Goal: Task Accomplishment & Management: Manage account settings

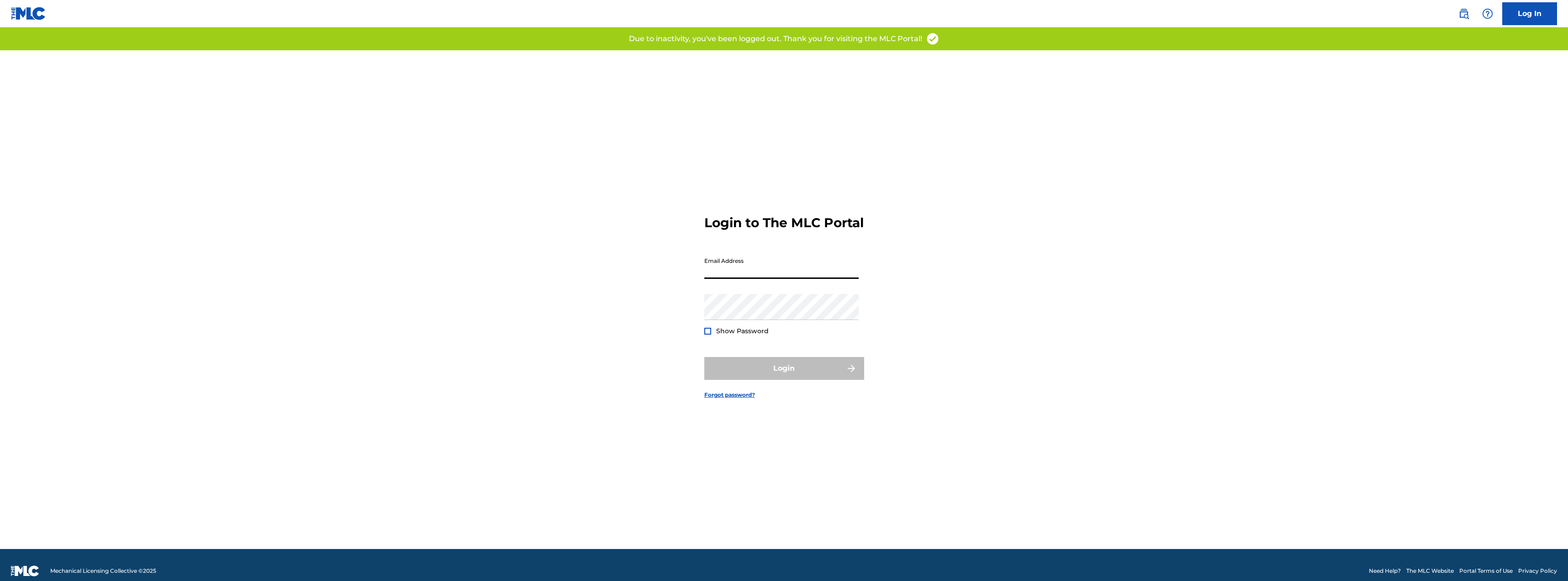
click at [759, 279] on input "Email Address" at bounding box center [781, 266] width 155 height 26
type input "[EMAIL_ADDRESS][DOMAIN_NAME]"
click at [751, 375] on button "Login" at bounding box center [784, 368] width 160 height 23
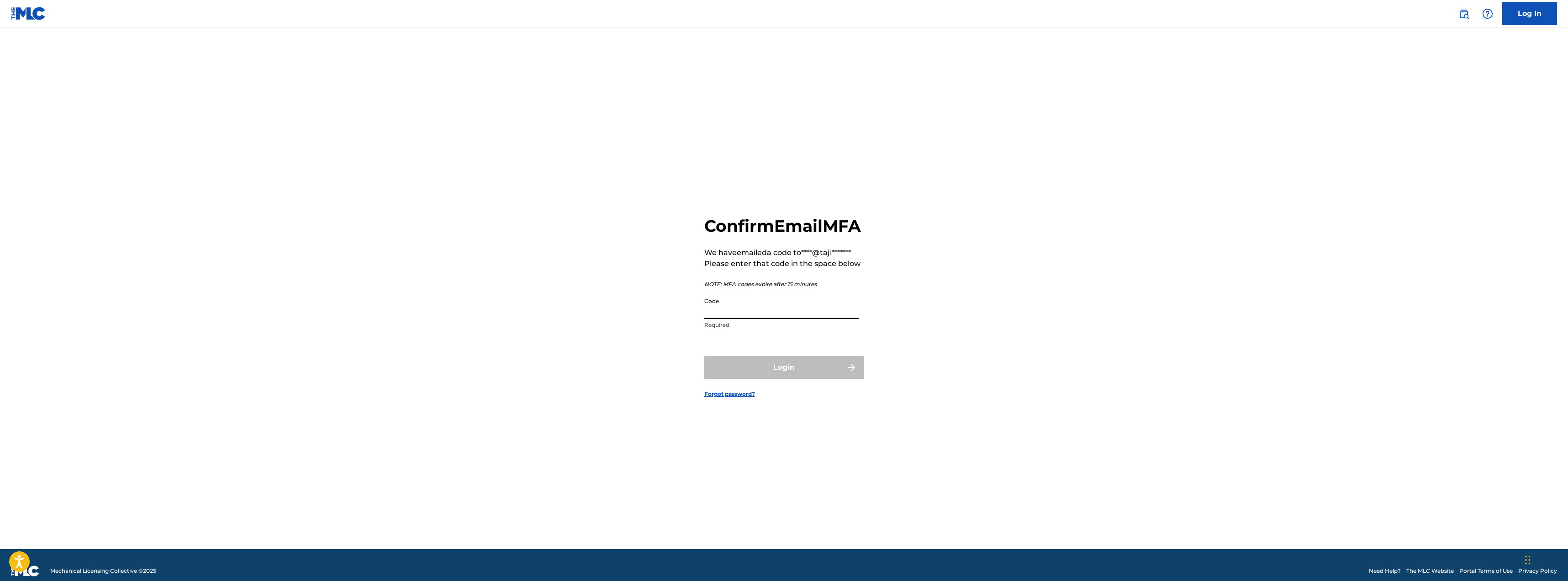
click at [805, 319] on input "Code" at bounding box center [781, 305] width 155 height 26
type input "737585"
click at [704, 356] on button "Login" at bounding box center [784, 367] width 160 height 23
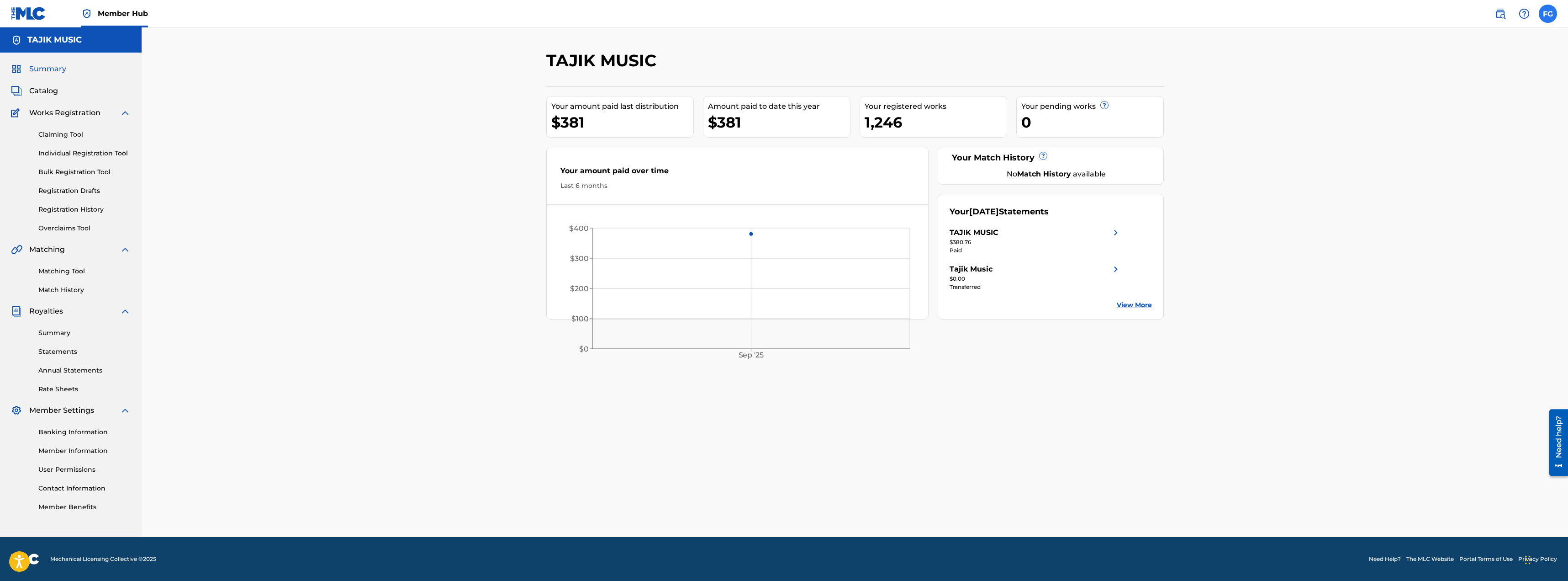
click at [1555, 15] on label at bounding box center [1548, 14] width 18 height 18
click at [1548, 14] on input "FG [PERSON_NAME] [EMAIL_ADDRESS][DOMAIN_NAME] Notification Preferences Profile …" at bounding box center [1548, 14] width 0 height 0
click at [1477, 99] on link "Notification Preferences" at bounding box center [1481, 98] width 67 height 8
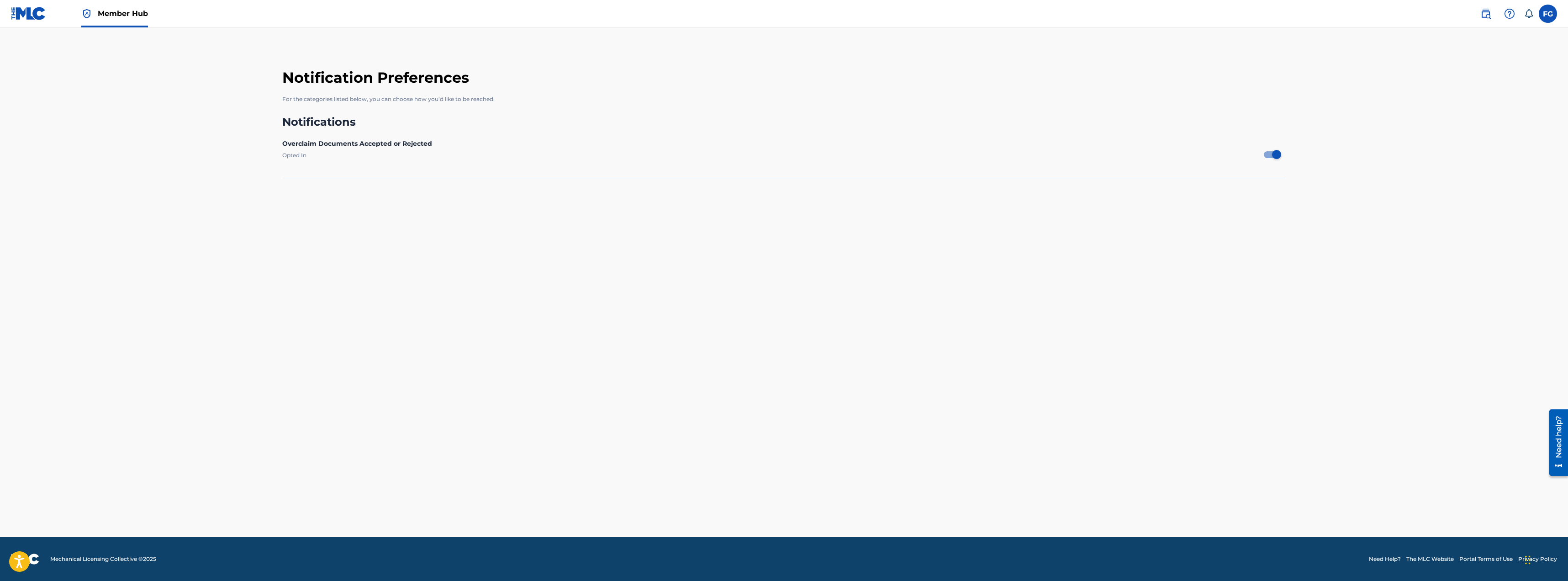
click at [90, 16] on img at bounding box center [86, 13] width 11 height 11
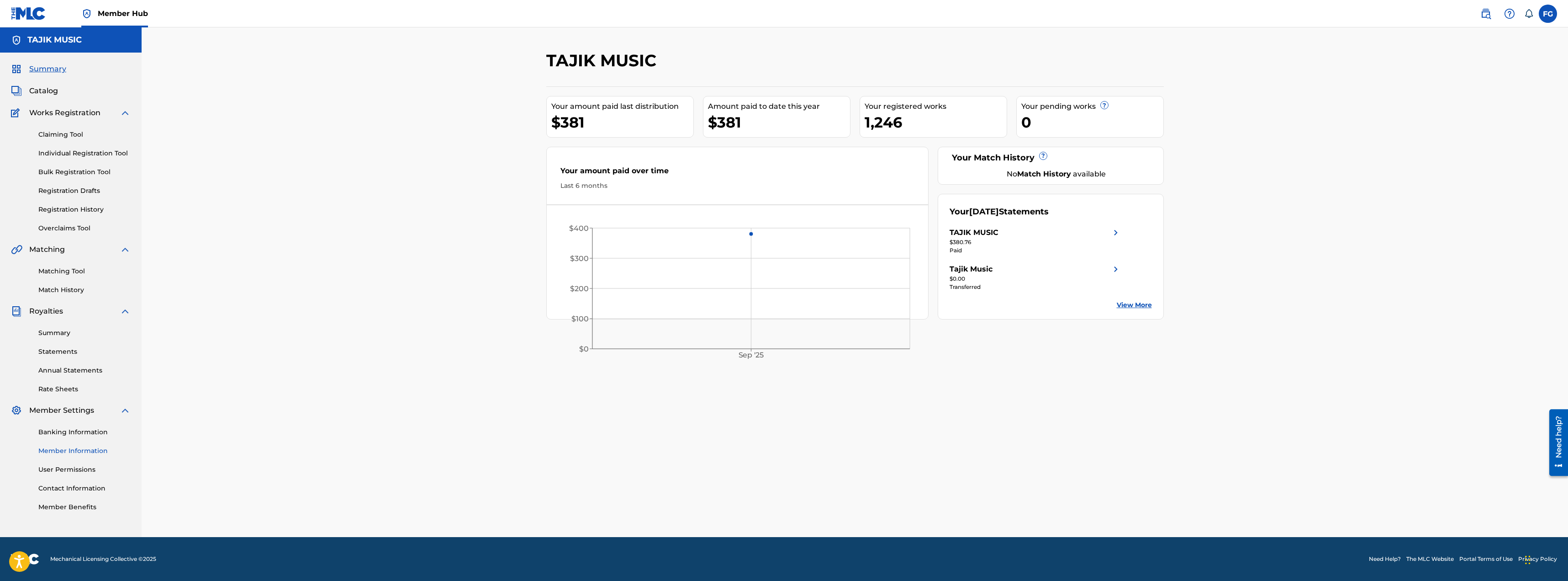
click at [77, 448] on link "Member Information" at bounding box center [84, 451] width 92 height 10
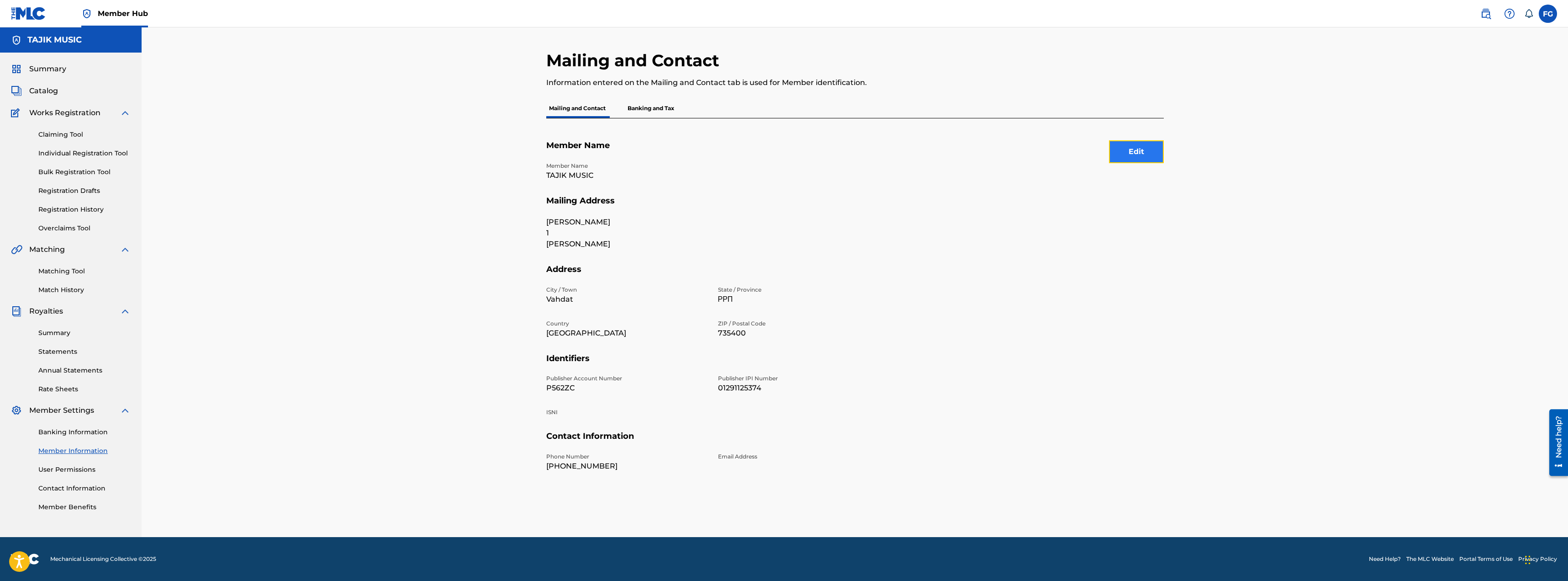
click at [1136, 152] on button "Edit" at bounding box center [1136, 152] width 55 height 23
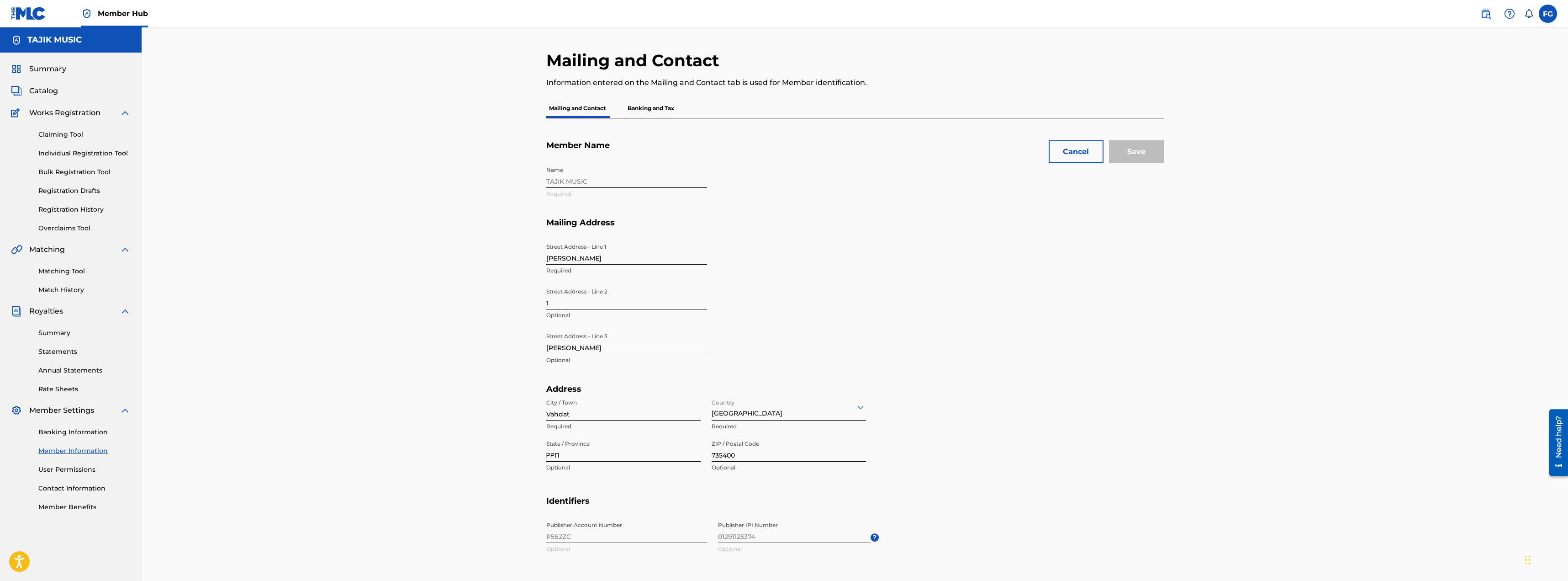
click at [659, 113] on p "Banking and Tax" at bounding box center [650, 108] width 52 height 19
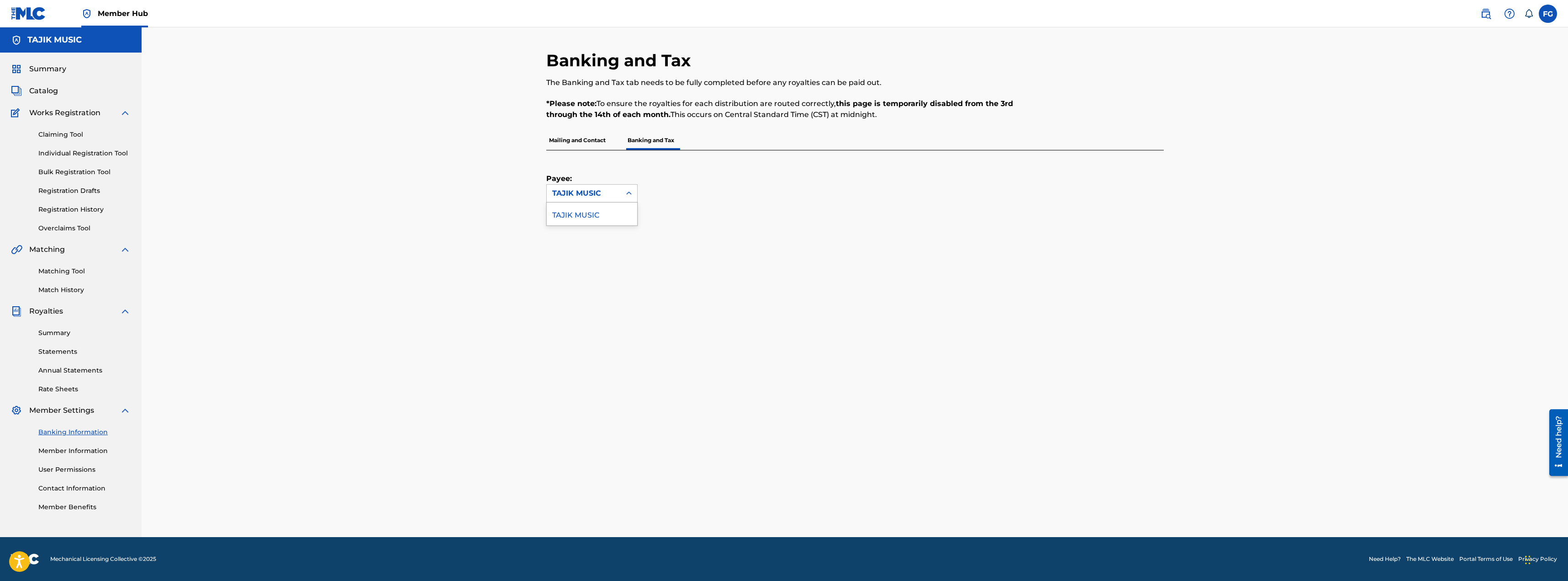
click at [584, 194] on div "TAJIK MUSIC" at bounding box center [584, 193] width 63 height 11
click at [581, 217] on div "TAJIK MUSIC" at bounding box center [591, 214] width 91 height 23
click at [581, 137] on p "Mailing and Contact" at bounding box center [578, 140] width 62 height 19
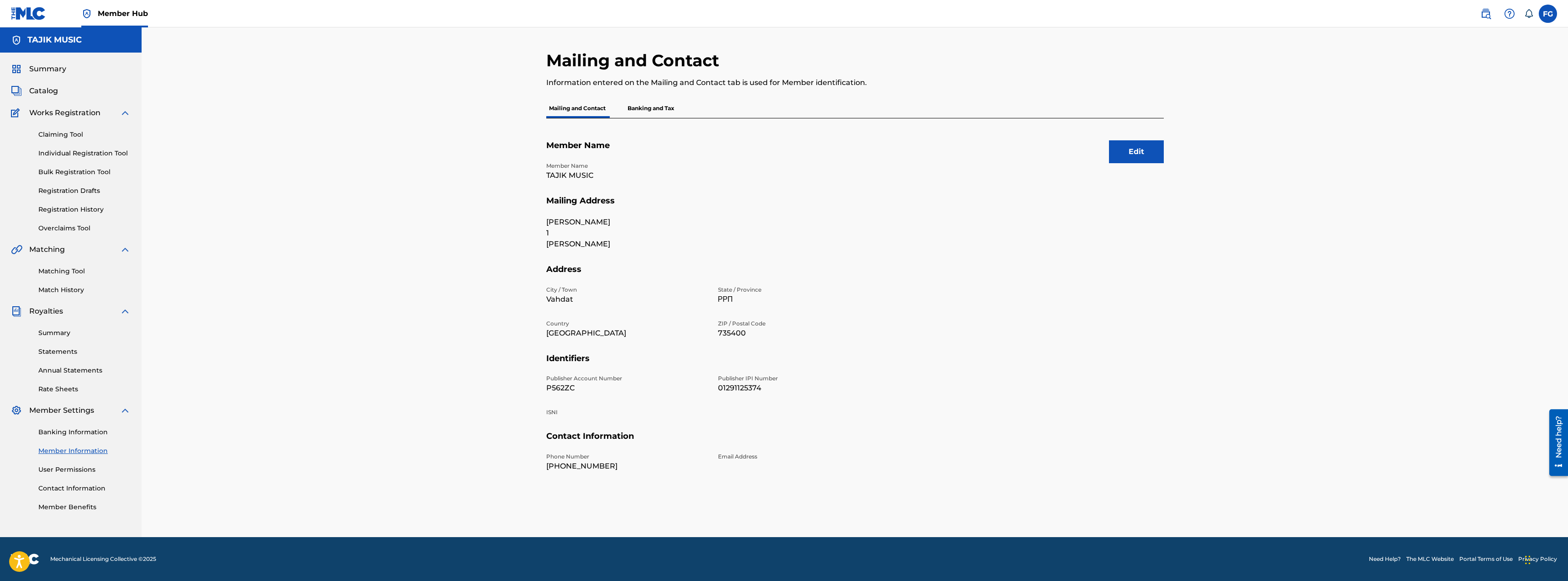
click at [736, 456] on p "Email Address" at bounding box center [798, 456] width 161 height 8
click at [1119, 149] on button "Edit" at bounding box center [1136, 152] width 55 height 23
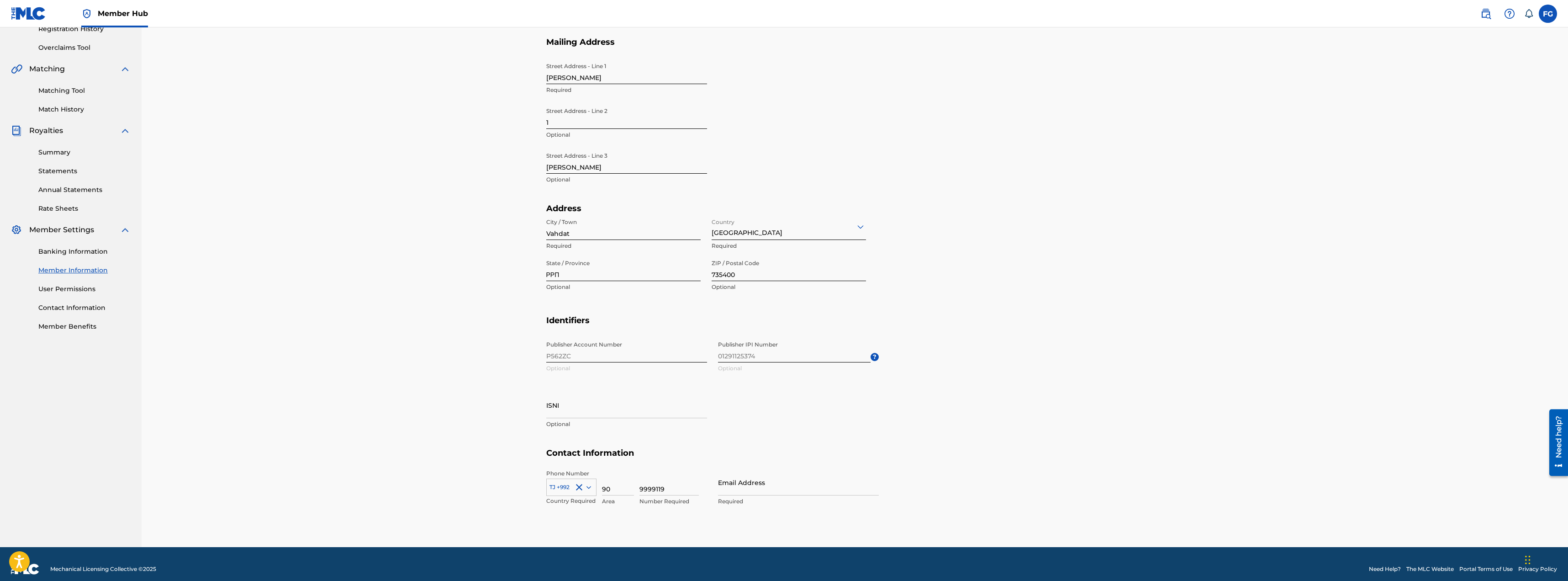
scroll to position [191, 0]
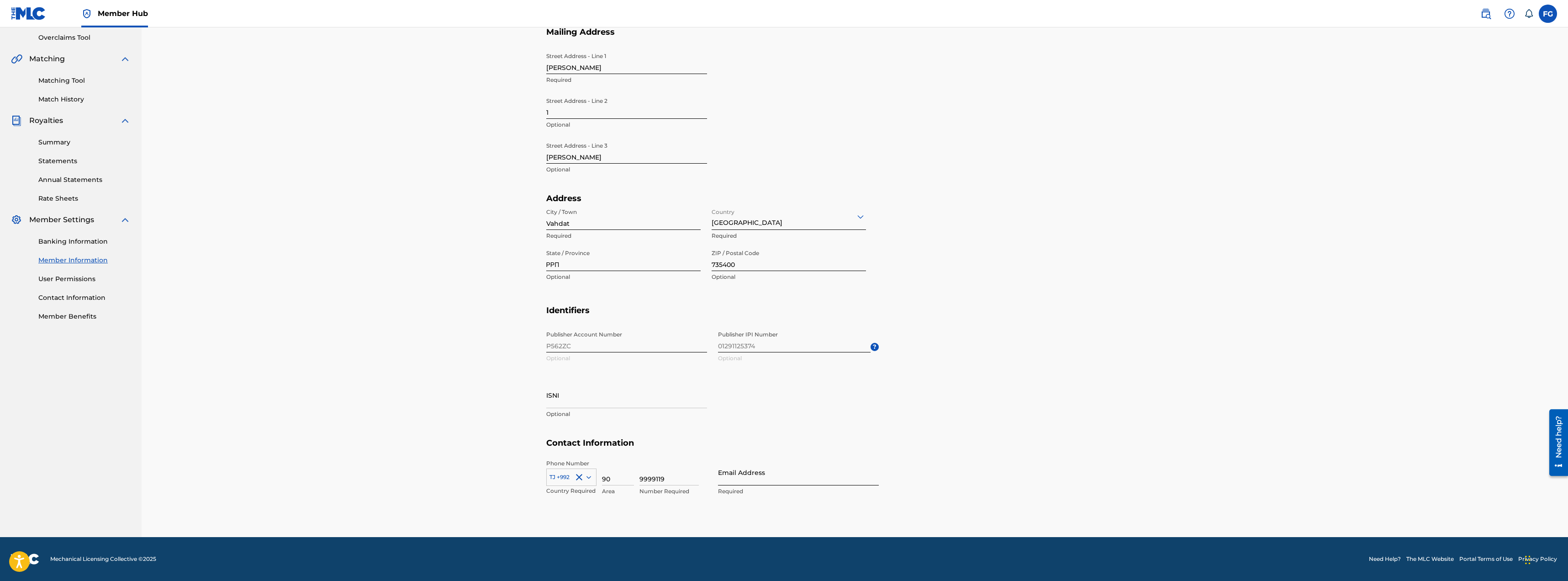
click at [732, 475] on input "Email Address" at bounding box center [798, 472] width 161 height 26
click at [673, 438] on h5 "Contact Information" at bounding box center [855, 449] width 617 height 22
drag, startPoint x: 768, startPoint y: 473, endPoint x: 612, endPoint y: 474, distance: 156.0
click at [612, 474] on div "Phone Number TJ +992 Country Required 90 Area 9999119 Number Required Email Add…" at bounding box center [712, 487] width 332 height 56
paste input "ing@tajik.music"
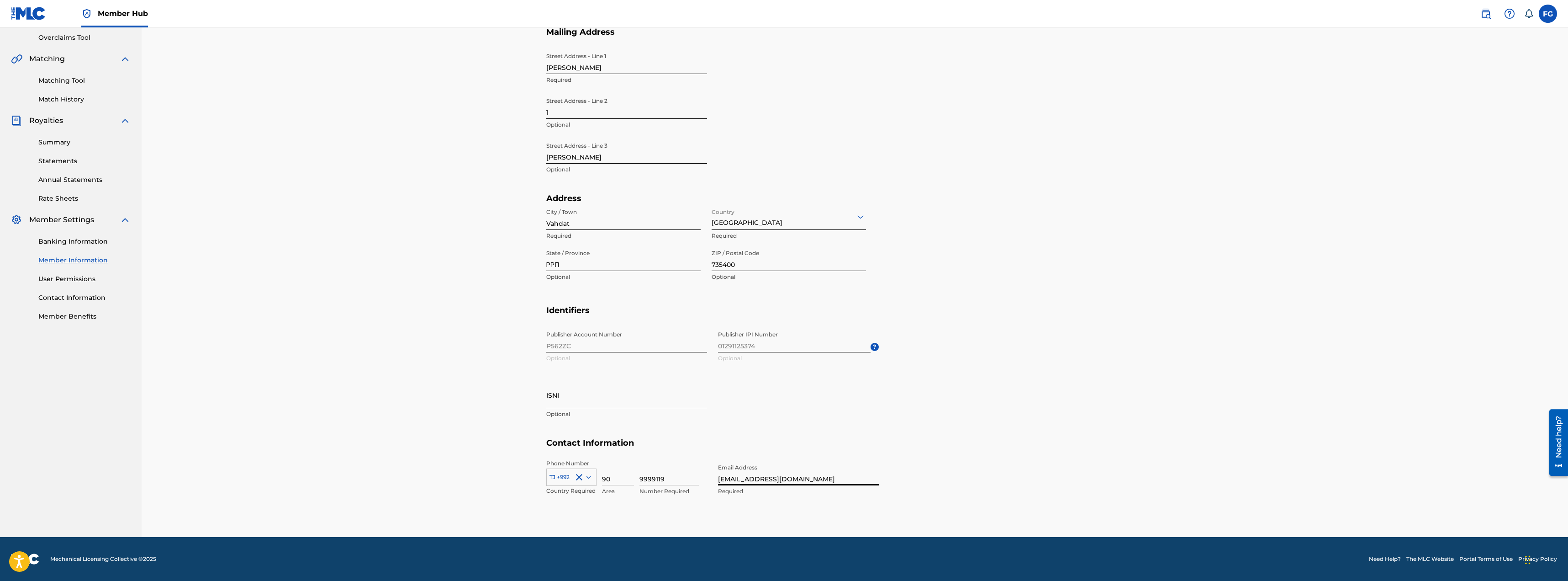
type input "publishing@tajik.music"
click at [952, 441] on h5 "Contact Information" at bounding box center [855, 449] width 617 height 22
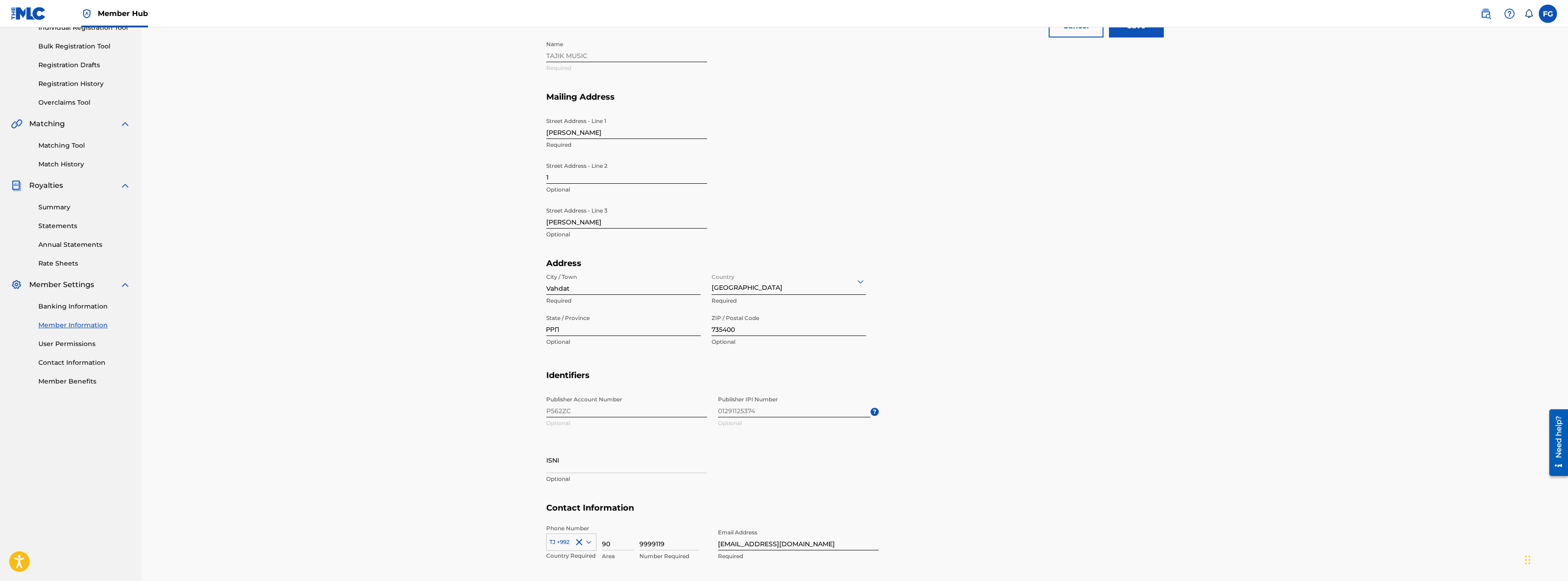
scroll to position [0, 0]
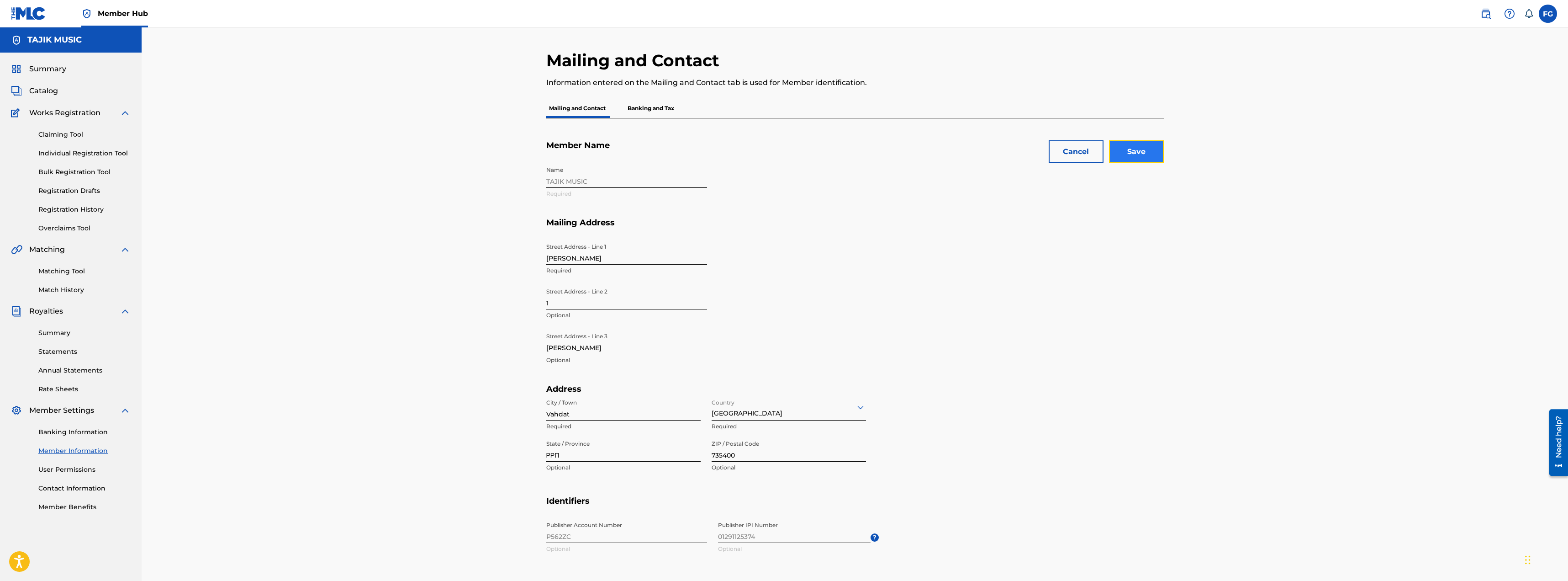
click at [1135, 158] on input "Save" at bounding box center [1136, 152] width 55 height 23
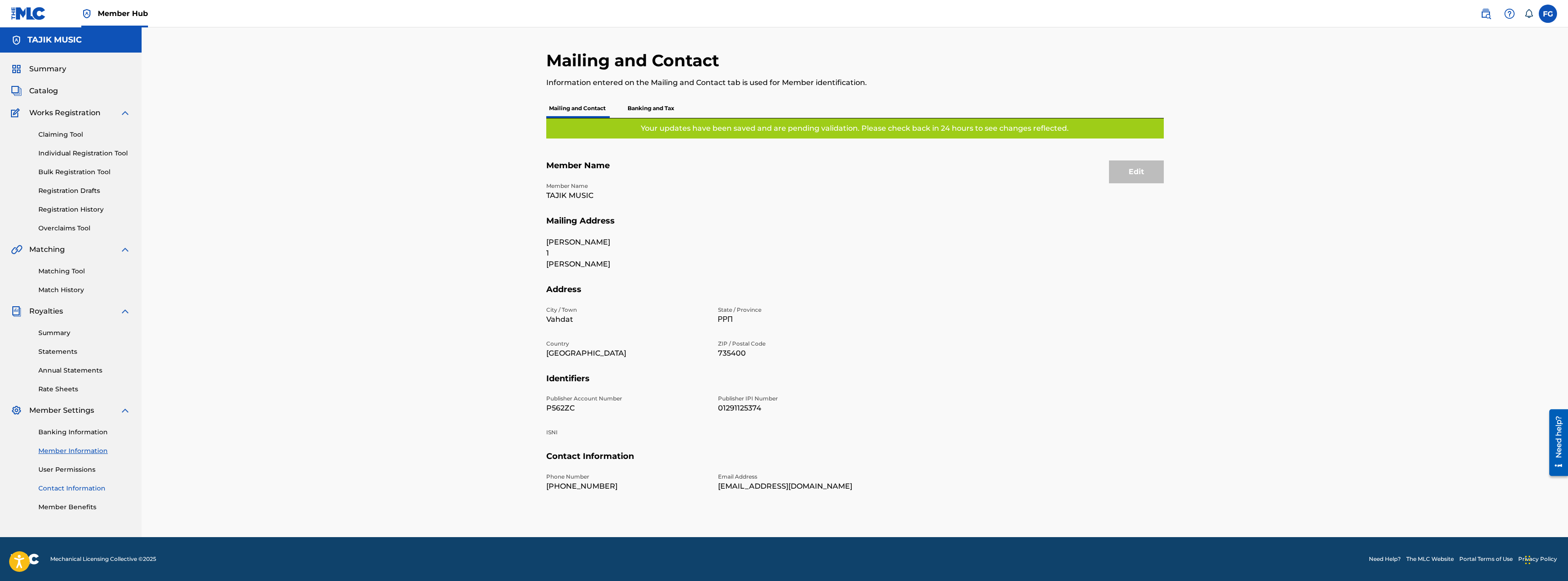
click at [65, 485] on link "Contact Information" at bounding box center [84, 488] width 92 height 10
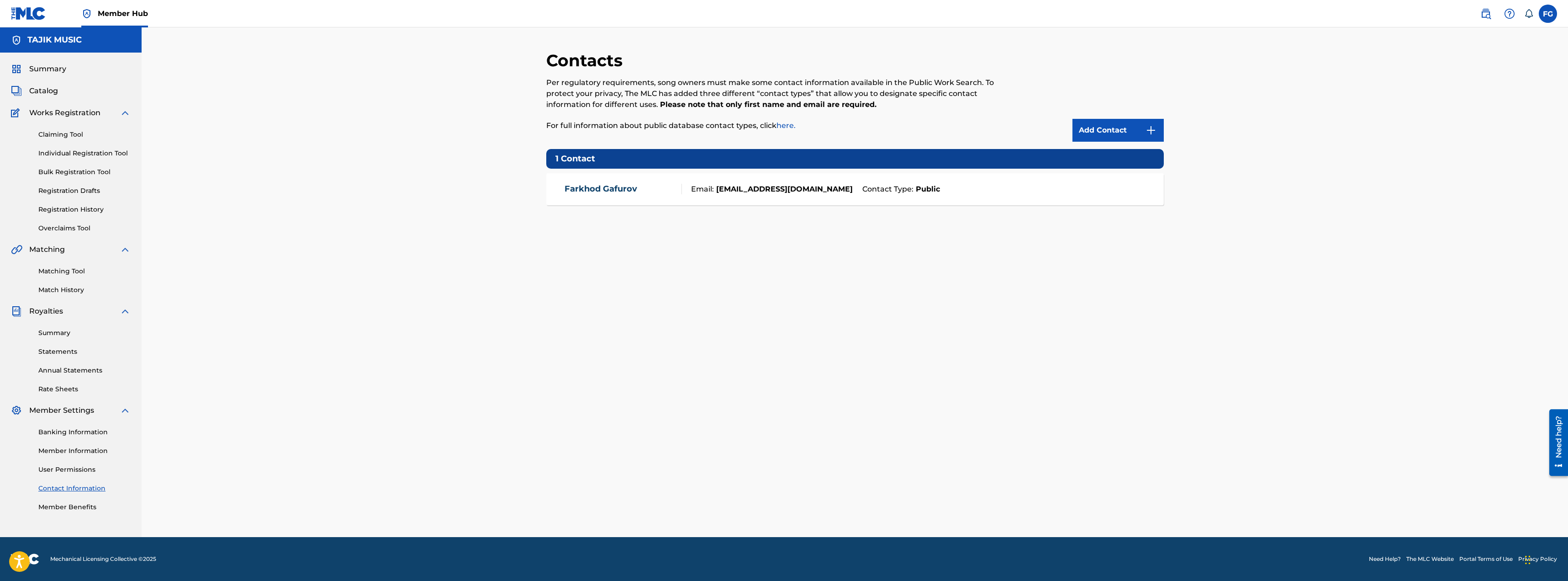
click at [731, 187] on strong "farhod@gafuri.com" at bounding box center [783, 189] width 139 height 11
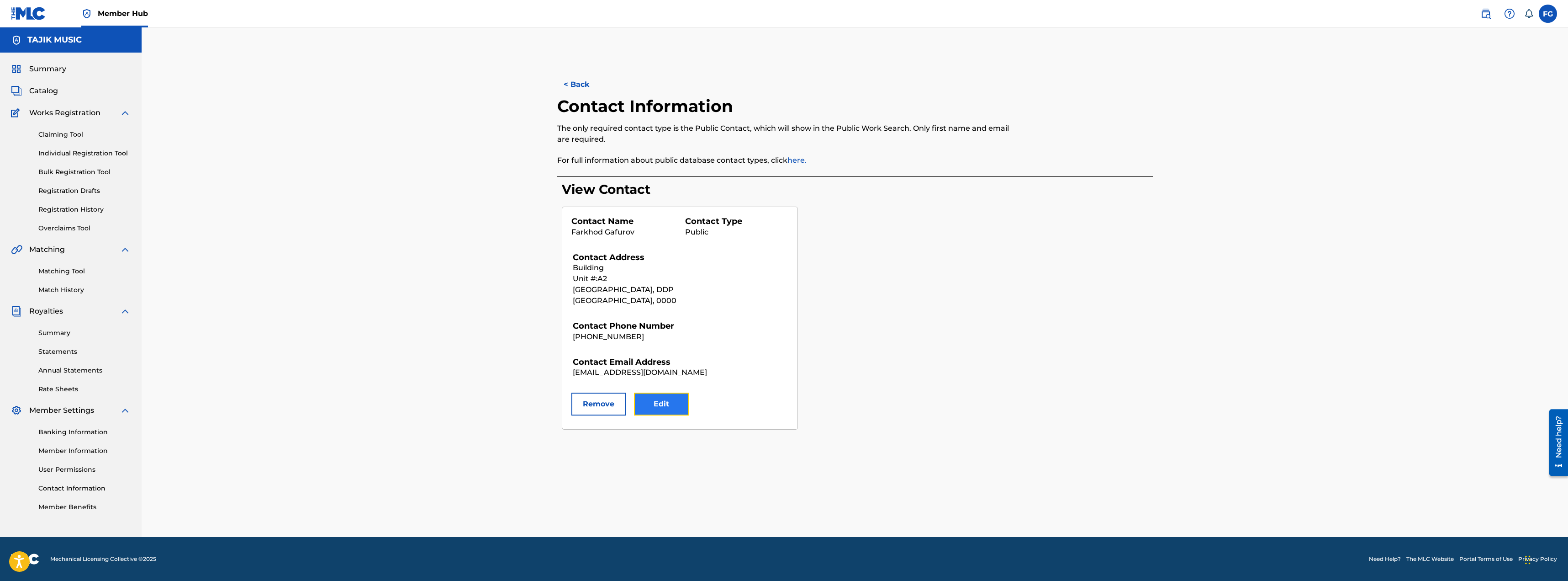
click at [644, 408] on button "Edit" at bounding box center [661, 403] width 55 height 23
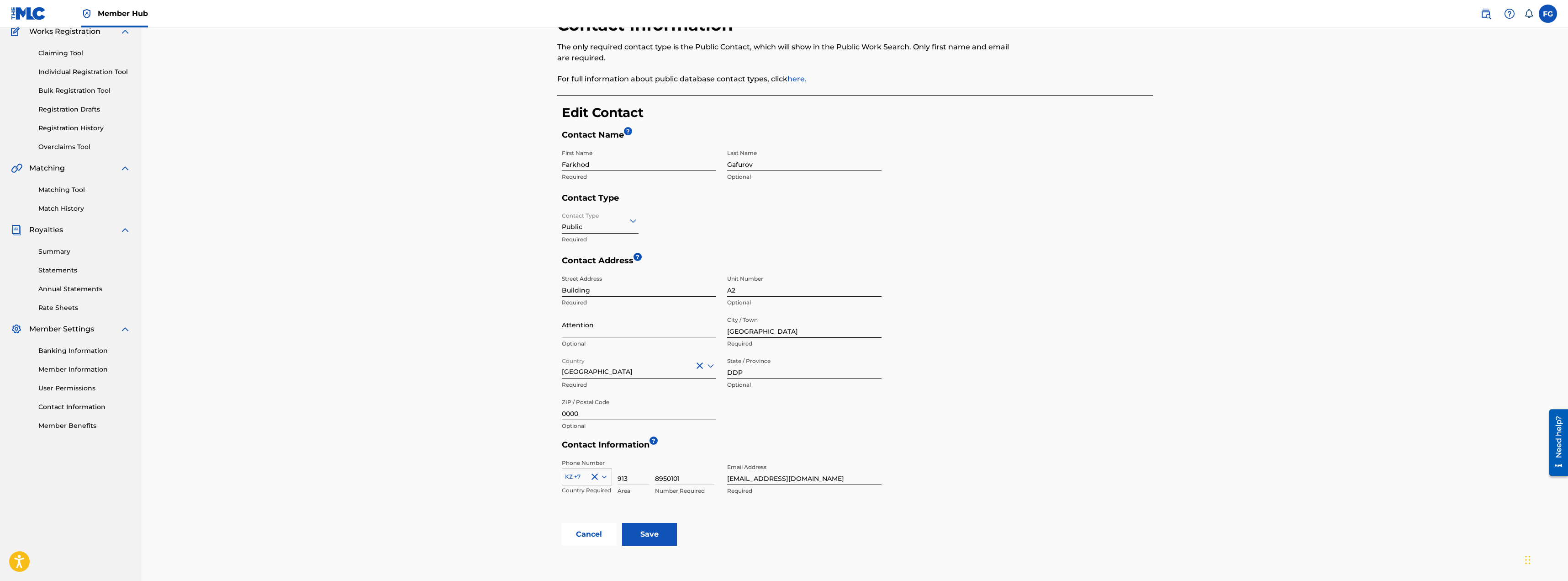
scroll to position [137, 0]
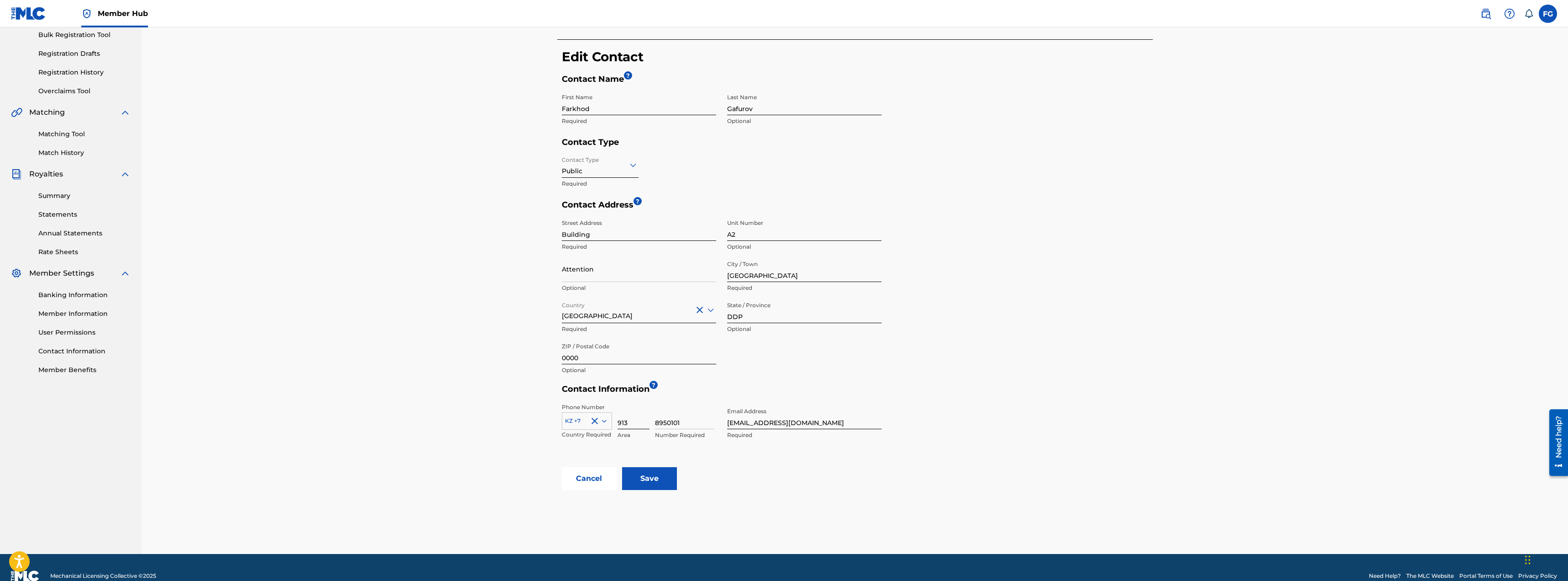
drag, startPoint x: 644, startPoint y: 421, endPoint x: 639, endPoint y: 421, distance: 5.0
click at [639, 421] on div "Phone Number KZ +7 Country Required 913 Area 8950101 Number Required Email Addr…" at bounding box center [721, 432] width 320 height 69
paste input "publishing@tajik.music"
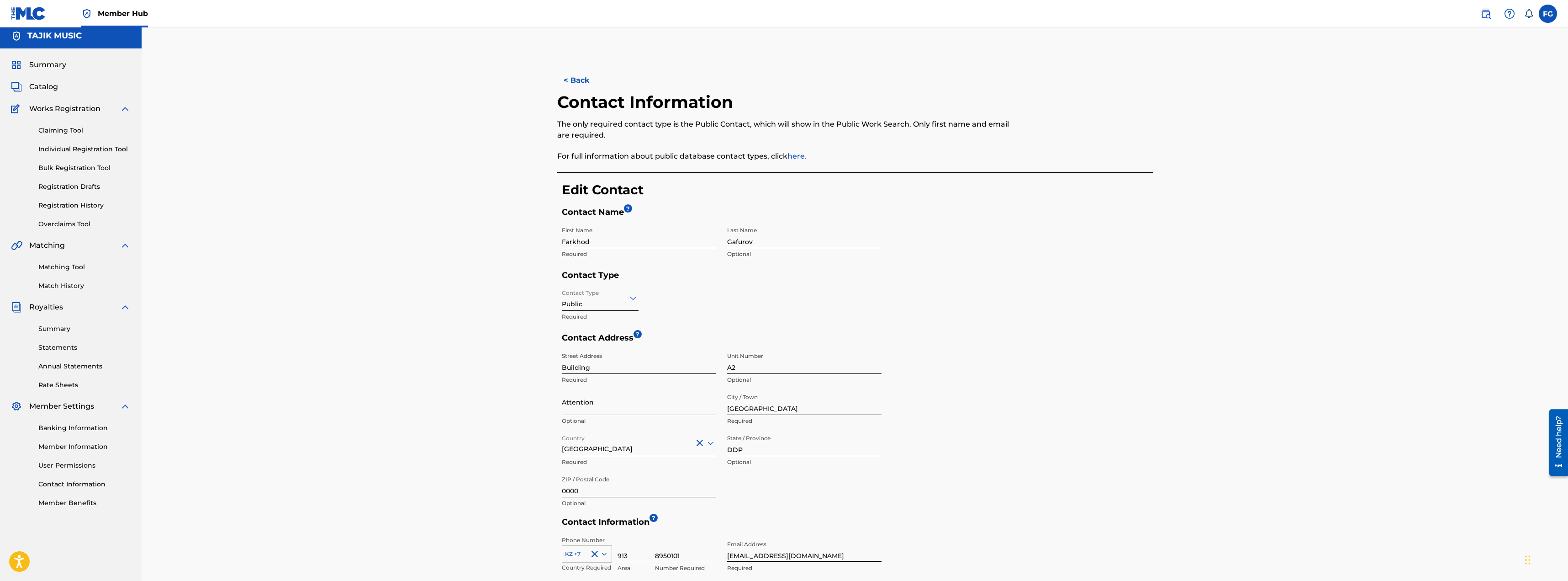
scroll to position [0, 0]
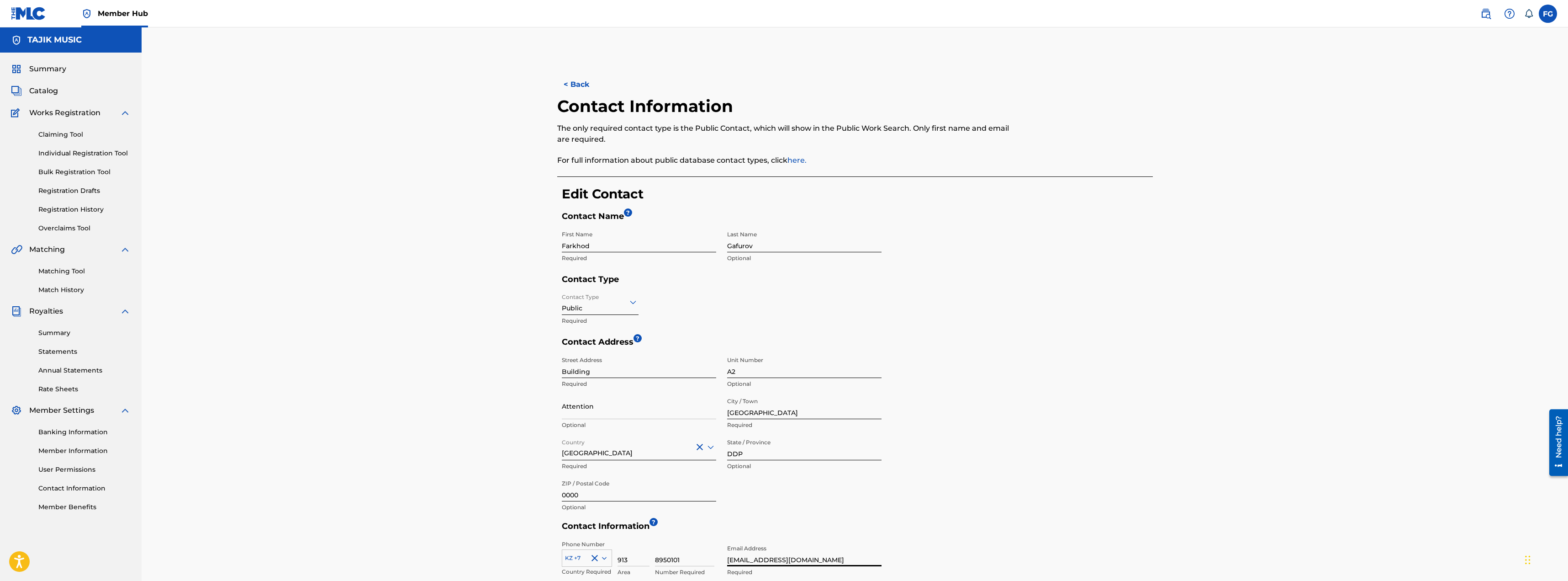
type input "publishing@tajik.music"
click at [477, 245] on div "< Back Contact Information The only required contact type is the Public Contact…" at bounding box center [855, 358] width 1426 height 664
type input "Tajik"
drag, startPoint x: 708, startPoint y: 244, endPoint x: 622, endPoint y: 245, distance: 86.0
click at [622, 245] on div "First Name Tajik Required Last Name Gafurov Optional" at bounding box center [721, 251] width 320 height 48
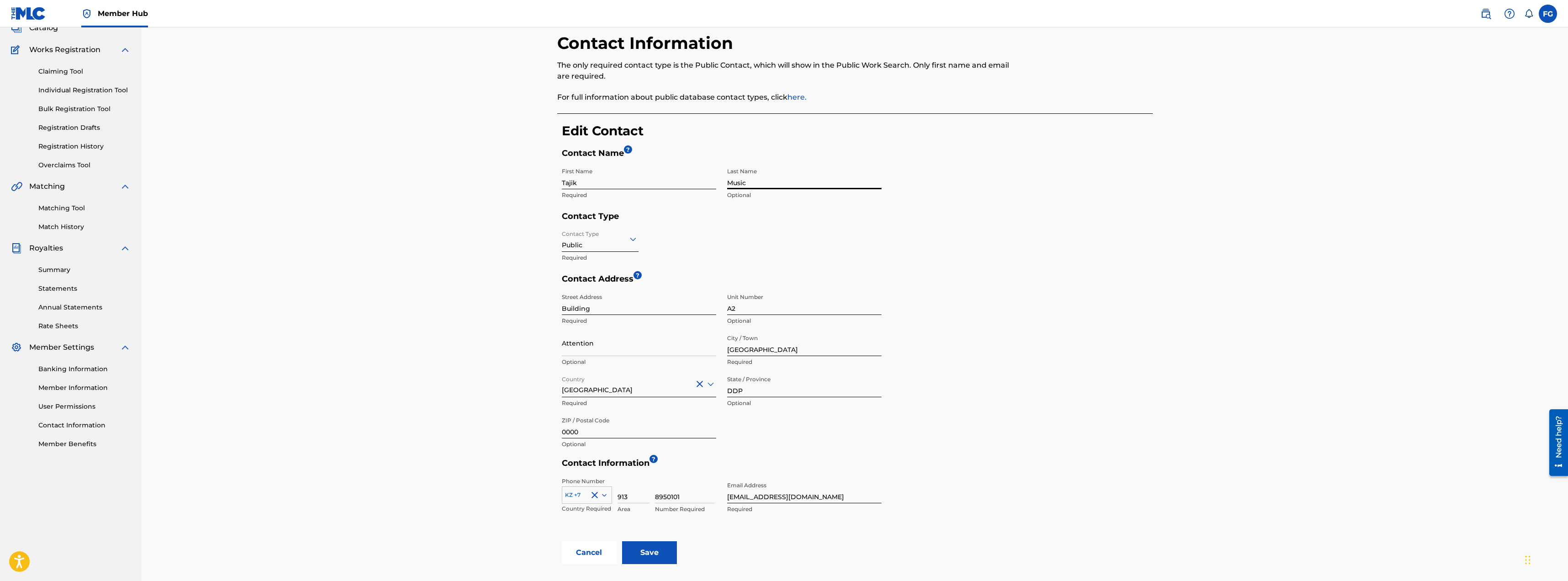
scroll to position [137, 0]
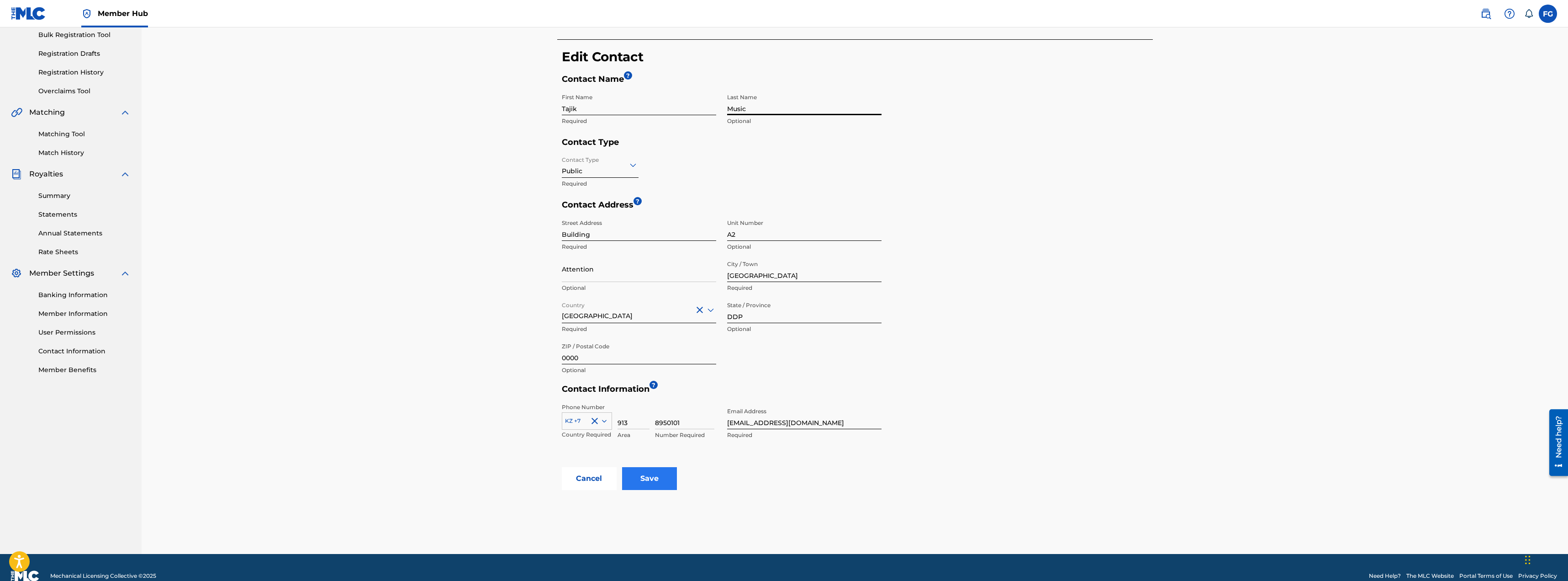
type input "Music"
click at [653, 479] on input "Save" at bounding box center [649, 478] width 55 height 23
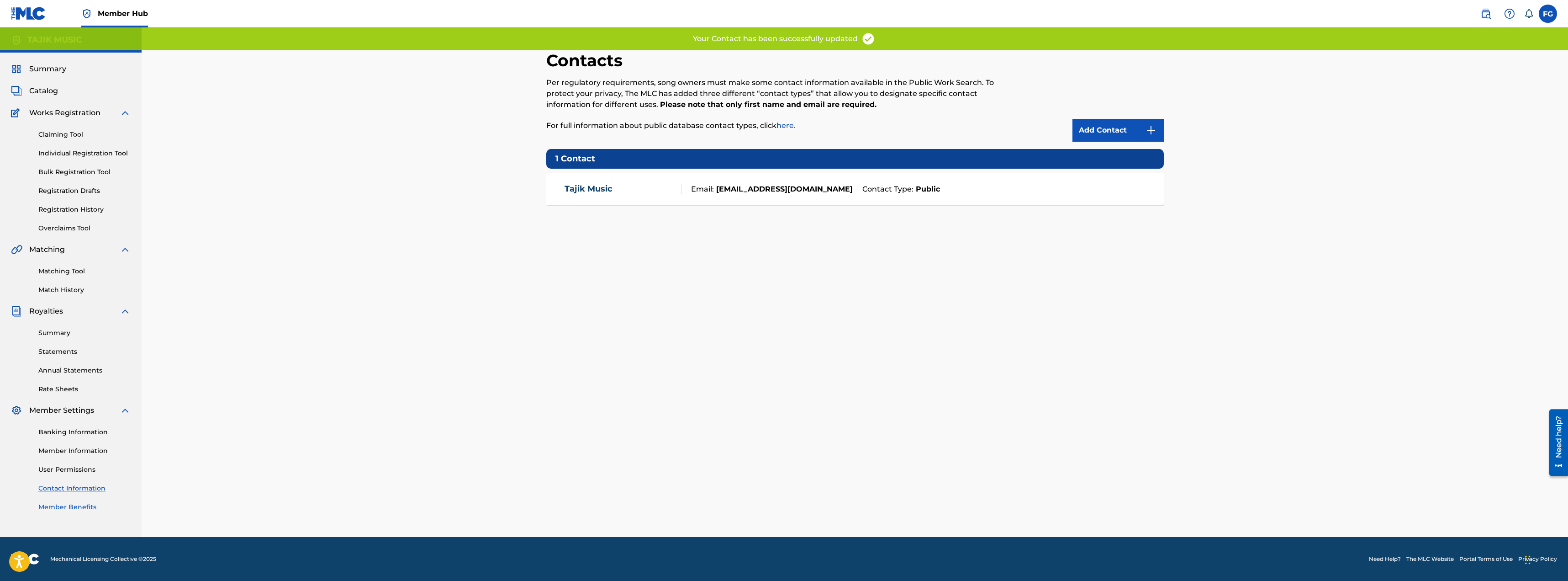
click at [75, 503] on link "Member Benefits" at bounding box center [84, 507] width 92 height 10
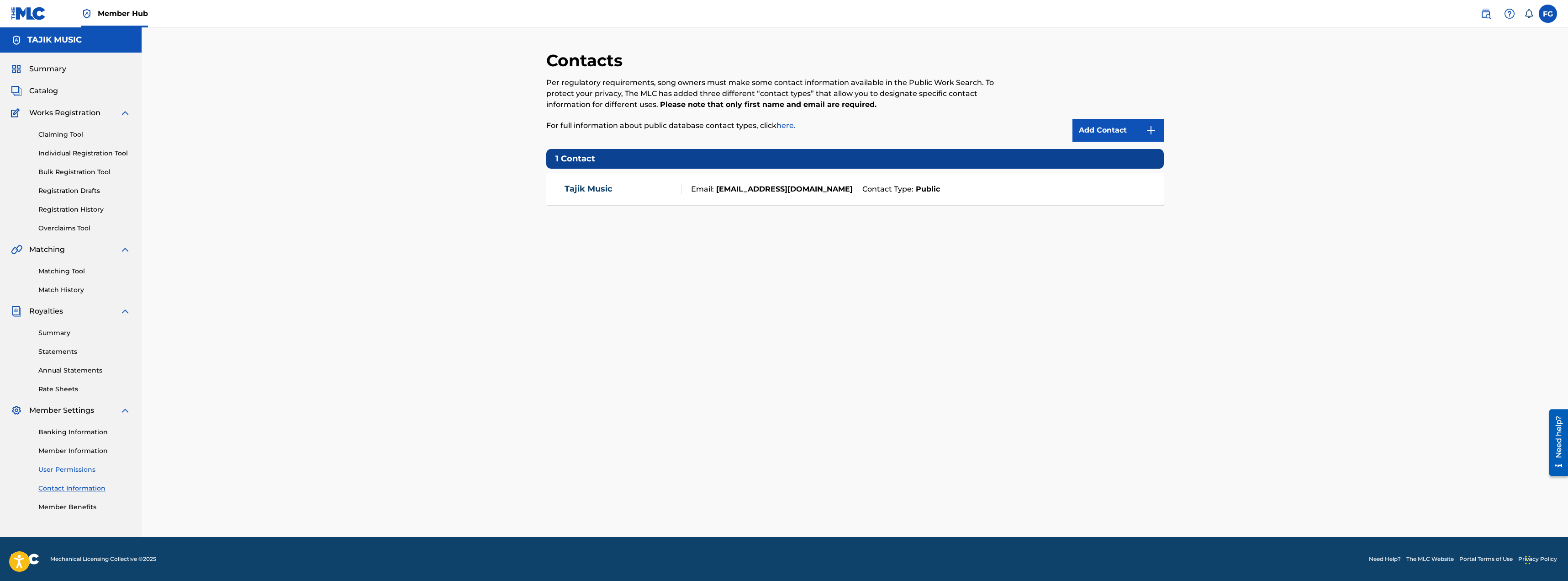
click at [65, 470] on link "User Permissions" at bounding box center [84, 470] width 92 height 10
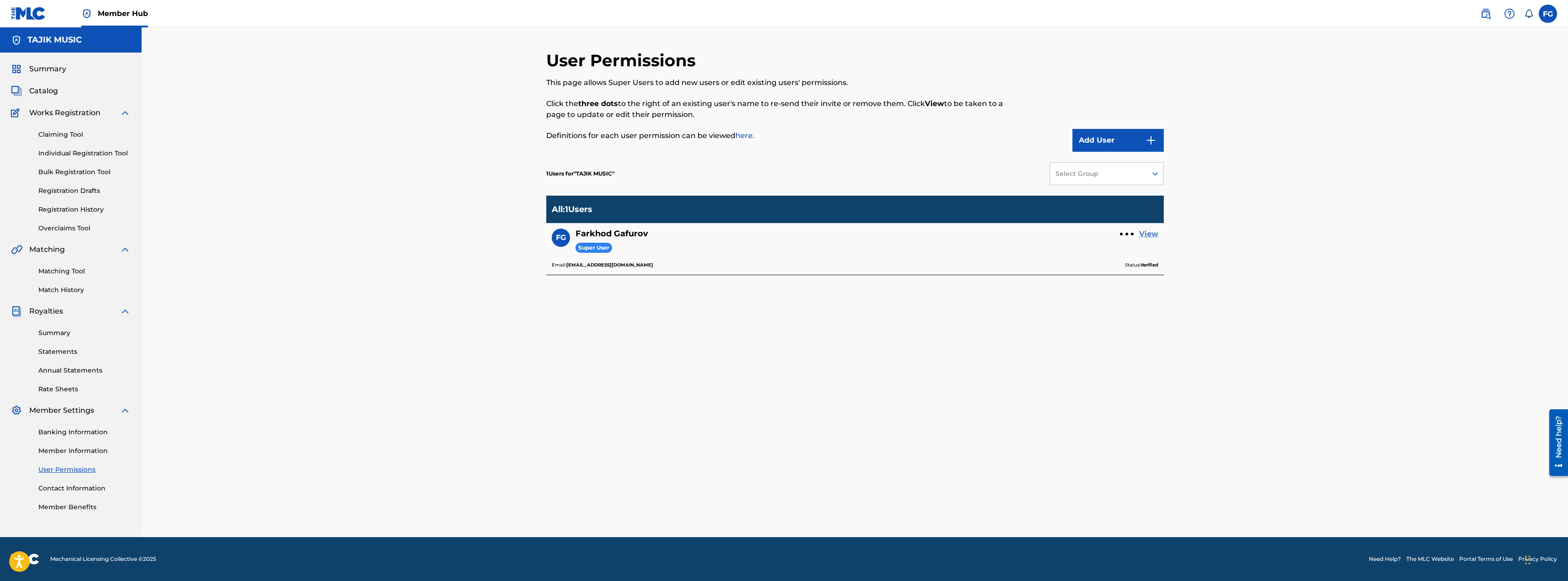
click at [1144, 234] on link "View" at bounding box center [1148, 234] width 19 height 11
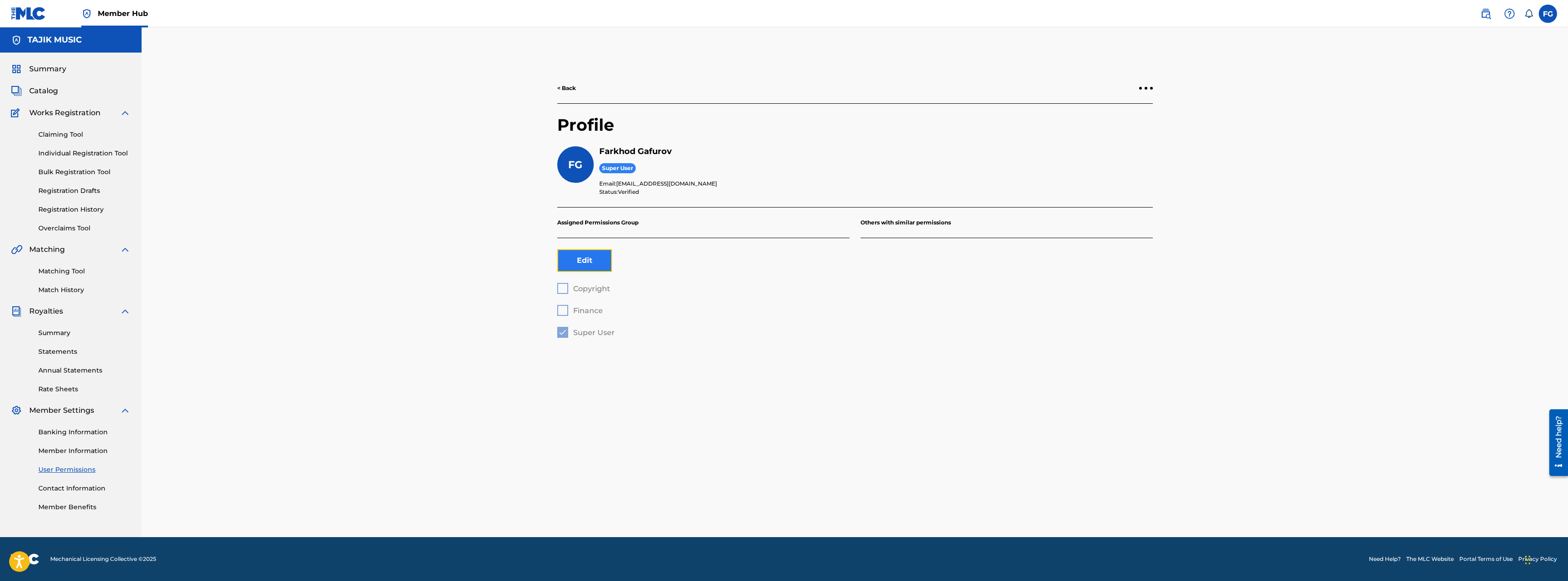
click at [595, 260] on button "Edit" at bounding box center [585, 261] width 55 height 23
click at [634, 184] on span "[EMAIL_ADDRESS][DOMAIN_NAME]" at bounding box center [666, 183] width 101 height 7
click at [1143, 92] on div "< Back" at bounding box center [855, 88] width 595 height 31
click at [1147, 85] on div "< Back" at bounding box center [855, 88] width 595 height 31
click at [1146, 87] on div at bounding box center [1146, 88] width 14 height 5
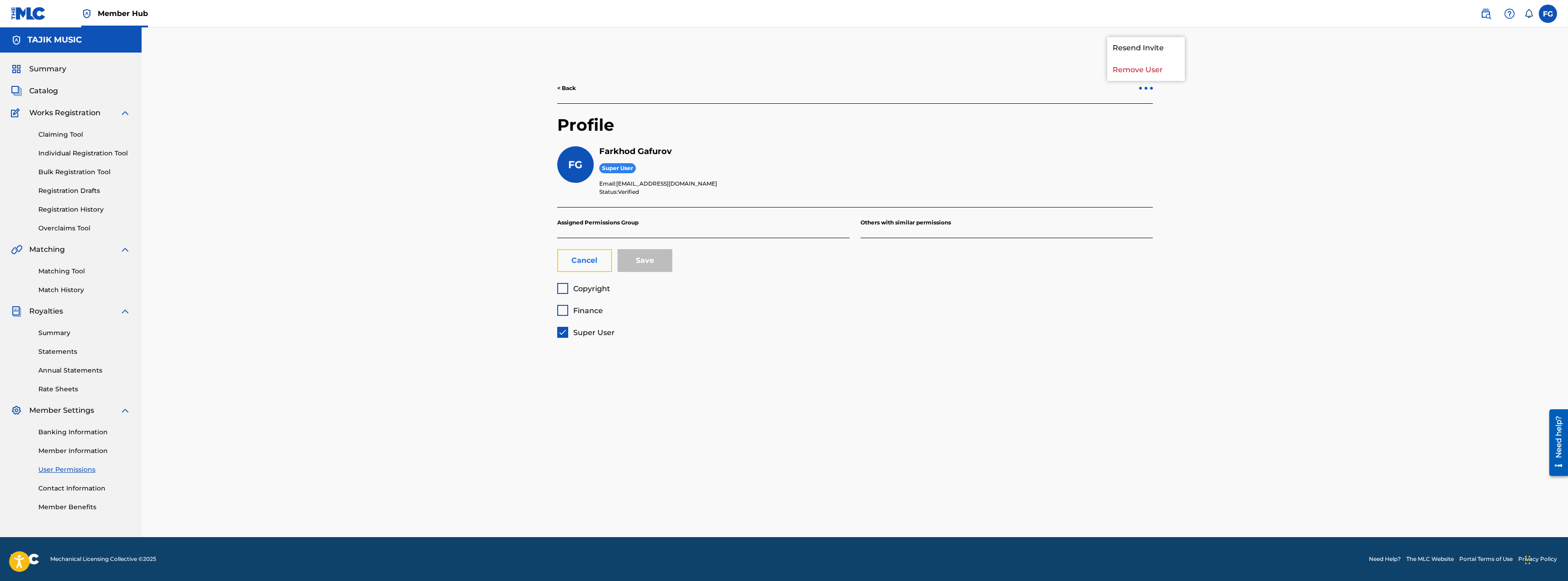
click at [589, 260] on button "Cancel" at bounding box center [585, 261] width 55 height 23
click at [1147, 91] on div at bounding box center [1146, 88] width 14 height 5
click at [1122, 47] on p "Resend Invite" at bounding box center [1146, 48] width 78 height 22
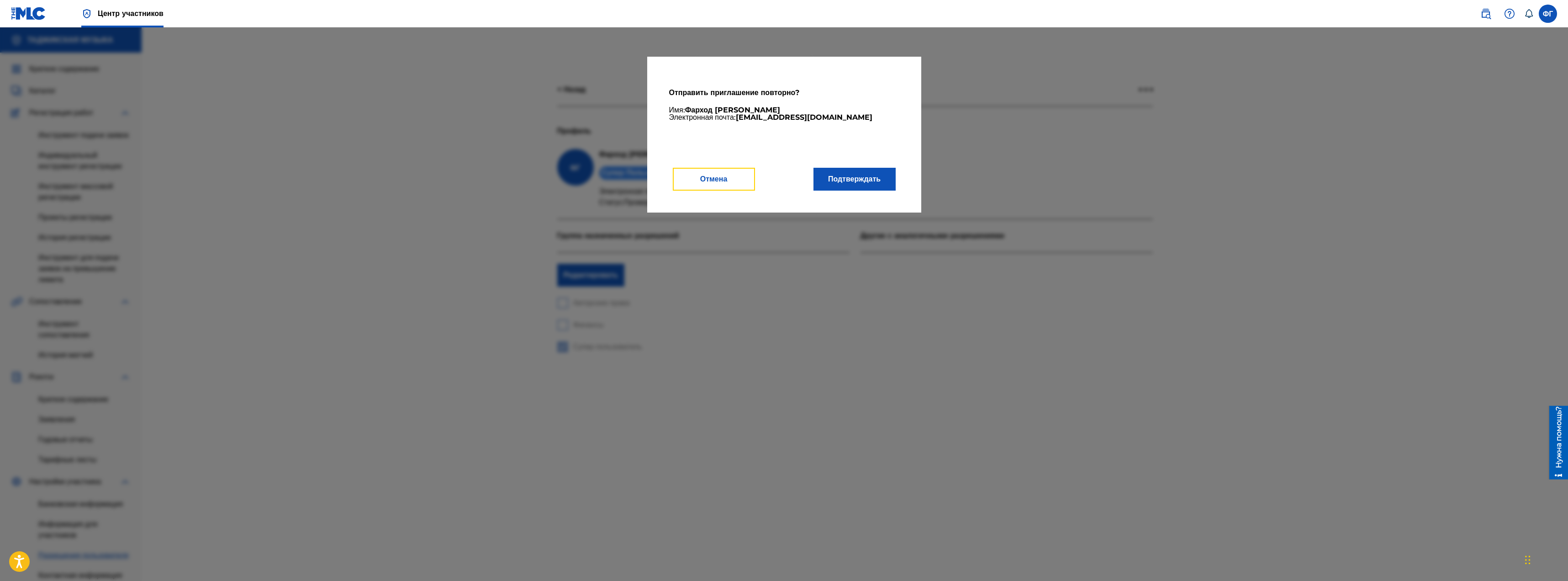
drag, startPoint x: 728, startPoint y: 177, endPoint x: 736, endPoint y: 181, distance: 8.9
click at [727, 177] on font "Отмена" at bounding box center [713, 179] width 27 height 9
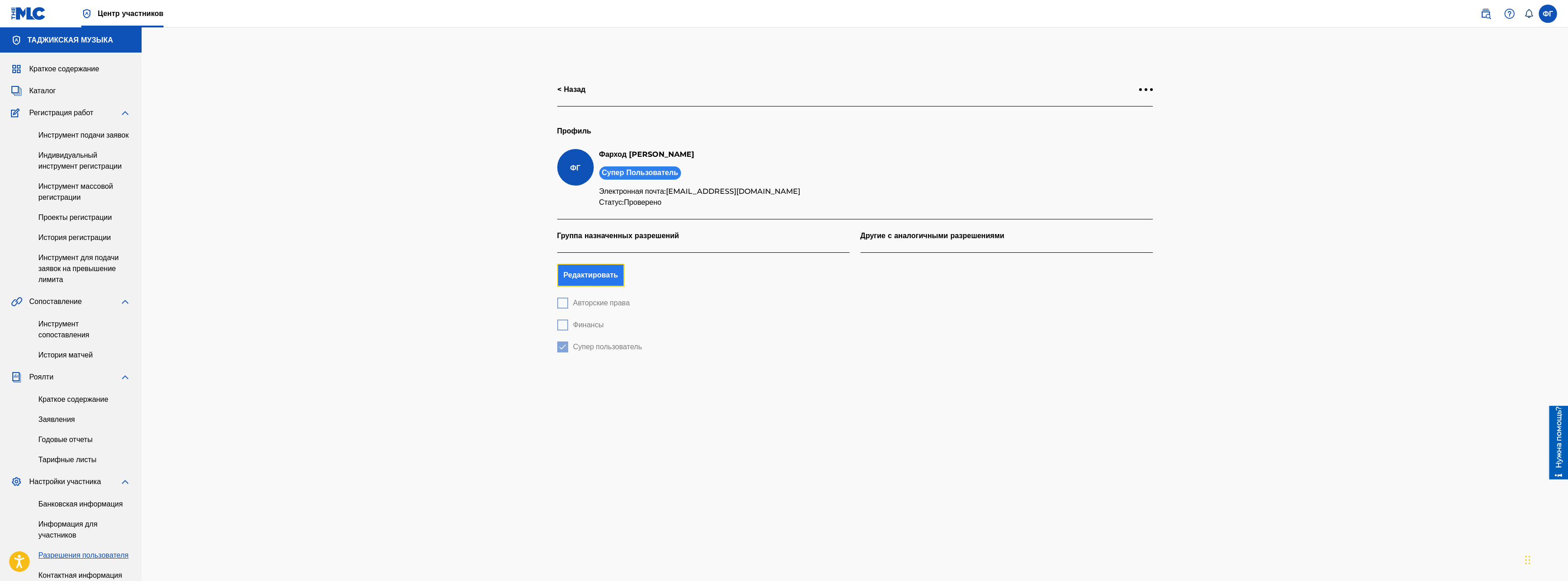
click at [598, 273] on font "Редактировать" at bounding box center [590, 275] width 55 height 9
click at [562, 346] on img at bounding box center [563, 346] width 9 height 9
click at [562, 346] on div at bounding box center [563, 346] width 11 height 11
drag, startPoint x: 614, startPoint y: 168, endPoint x: 625, endPoint y: 141, distance: 29.2
click at [616, 167] on span "Супер пользователь" at bounding box center [640, 173] width 82 height 13
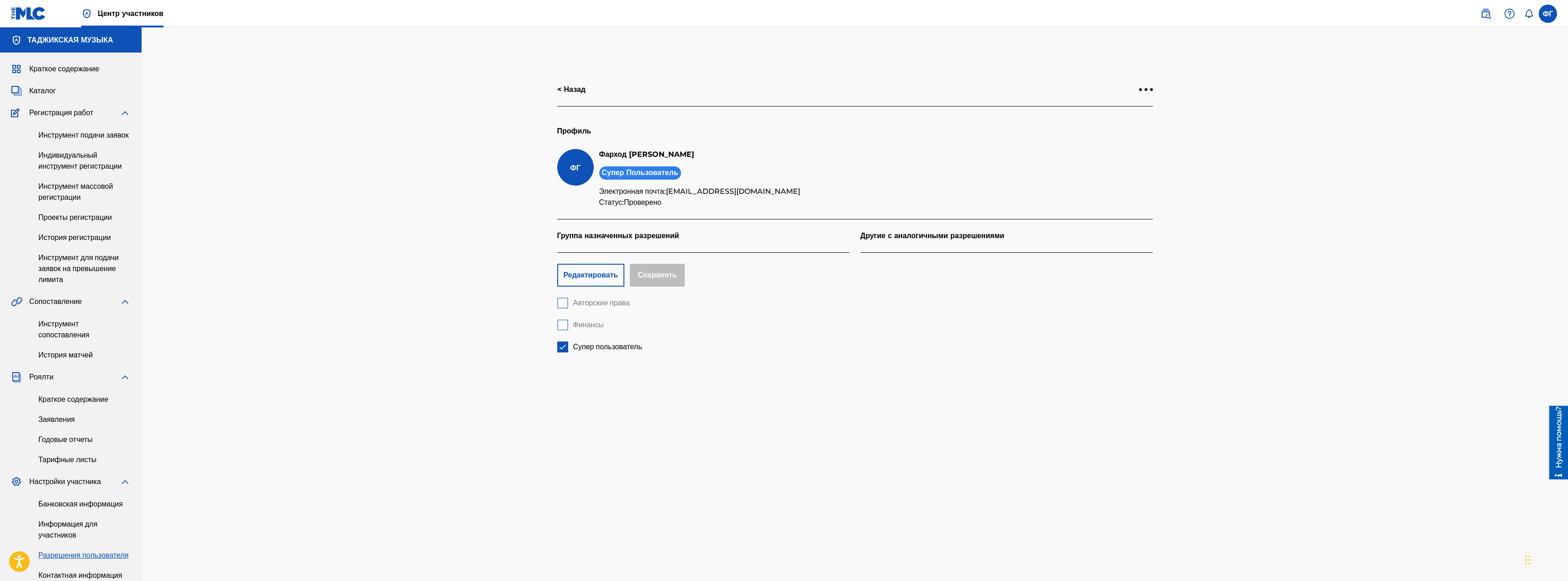
click at [625, 141] on h2 "Профиль" at bounding box center [855, 134] width 595 height 32
click at [883, 216] on div "Профиль ФГ Фарход Гафуров Супер пользователь Электронная почта: info@tajik.musi…" at bounding box center [855, 163] width 595 height 113
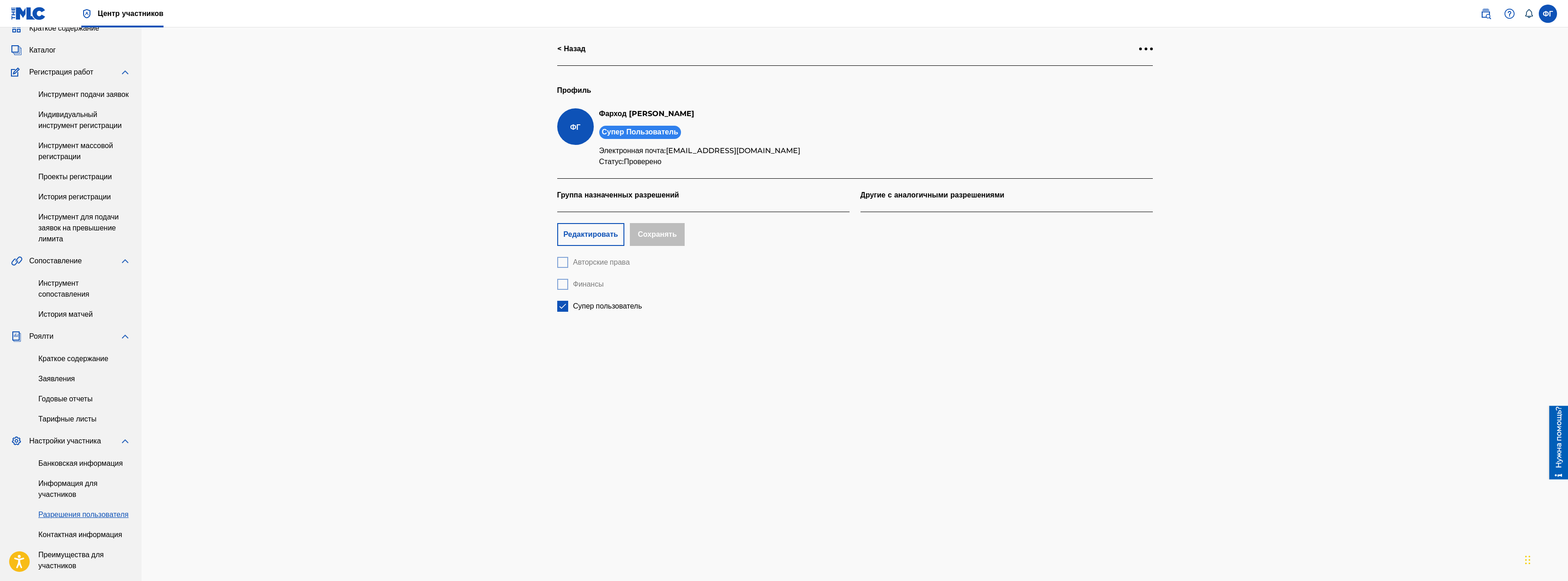
scroll to position [141, 0]
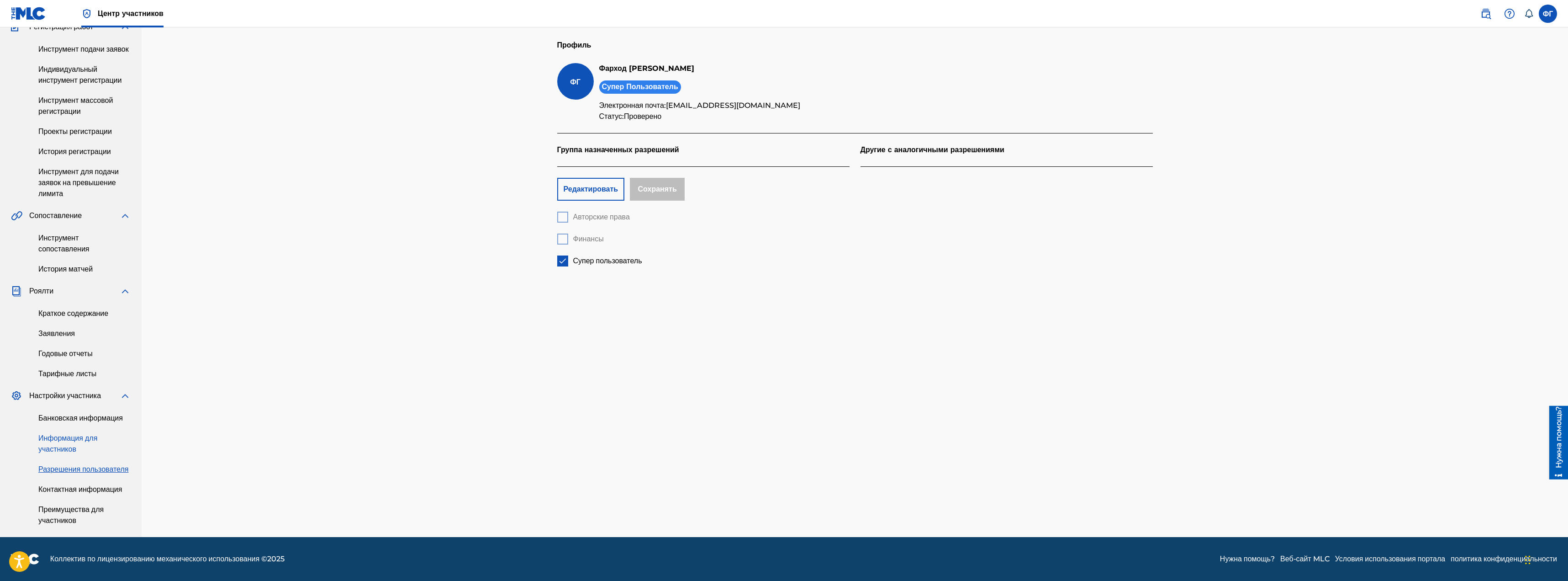
click at [52, 434] on font "Информация для участников" at bounding box center [67, 444] width 59 height 20
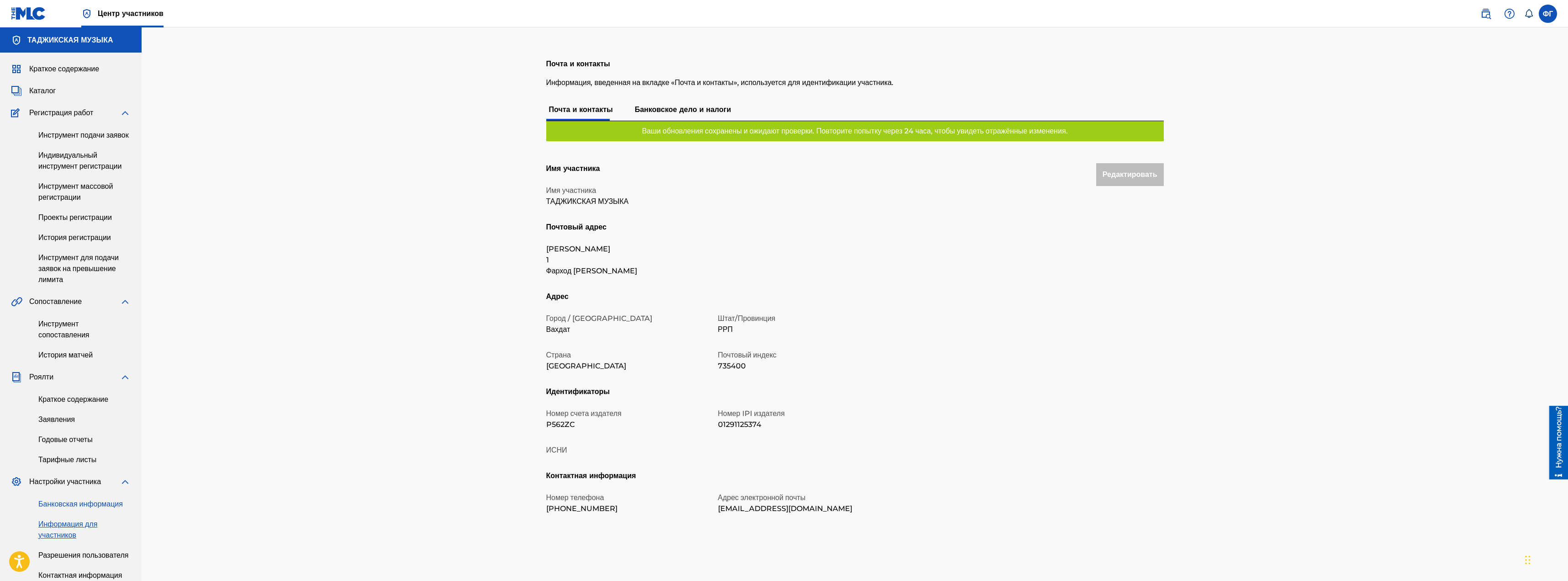
click at [62, 508] on font "Банковская информация" at bounding box center [80, 503] width 85 height 9
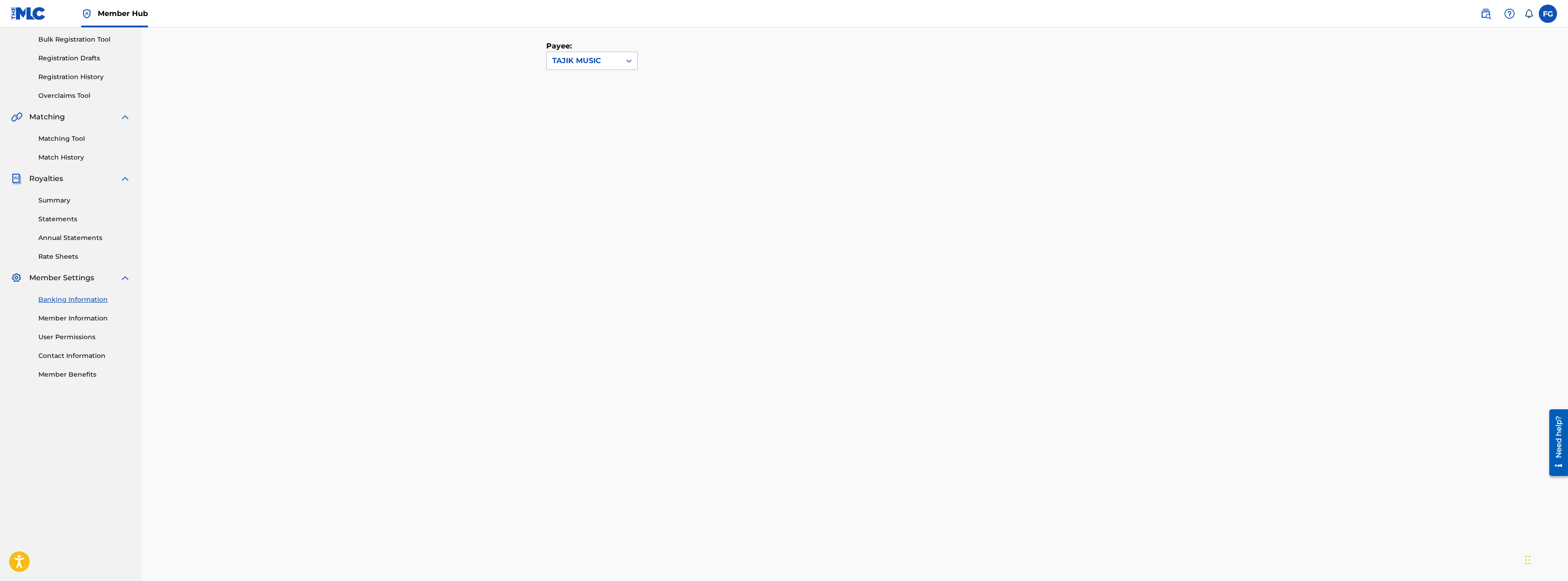
scroll to position [183, 0]
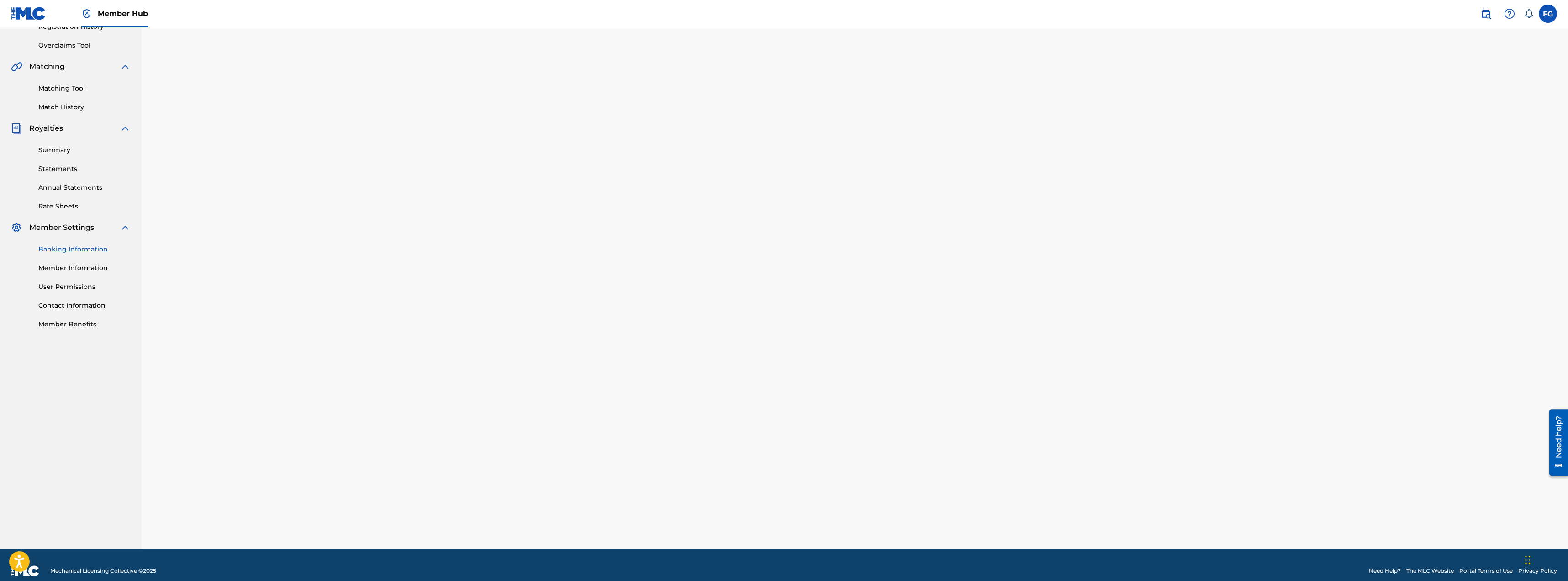
click at [438, 214] on div "Banking and Tax The Banking and Tax tab needs to be fully completed before any …" at bounding box center [855, 197] width 1426 height 705
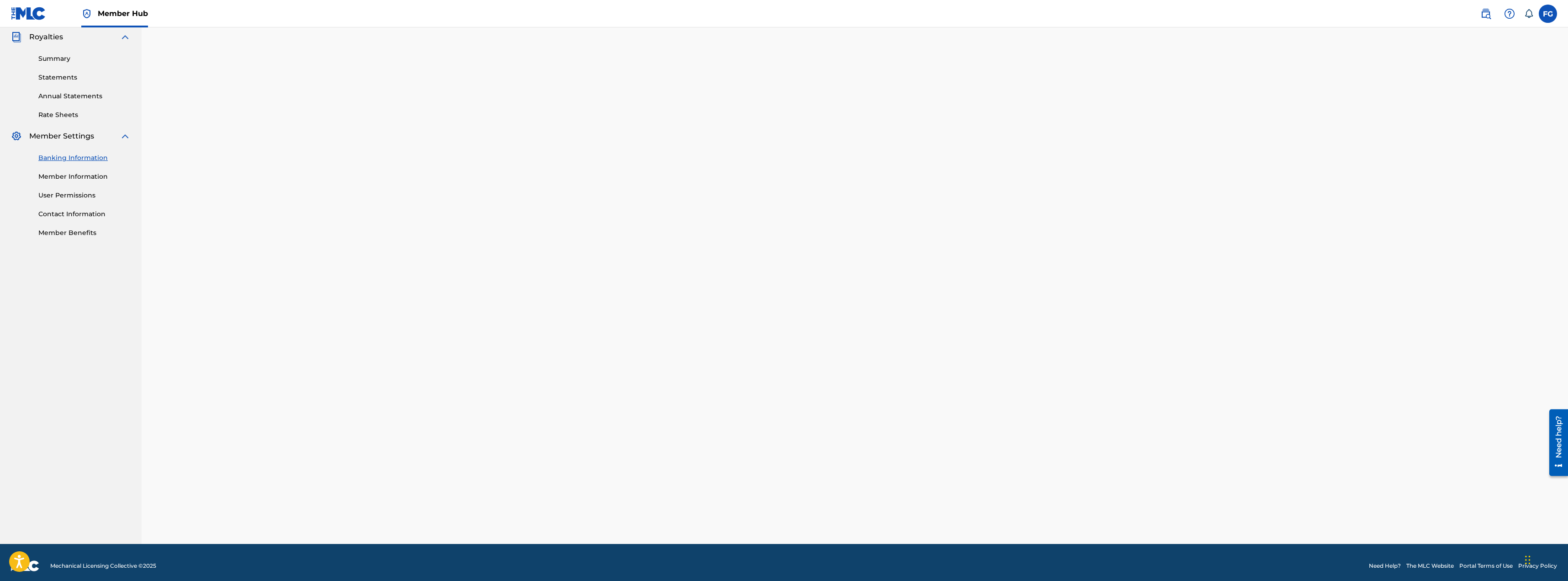
scroll to position [0, 0]
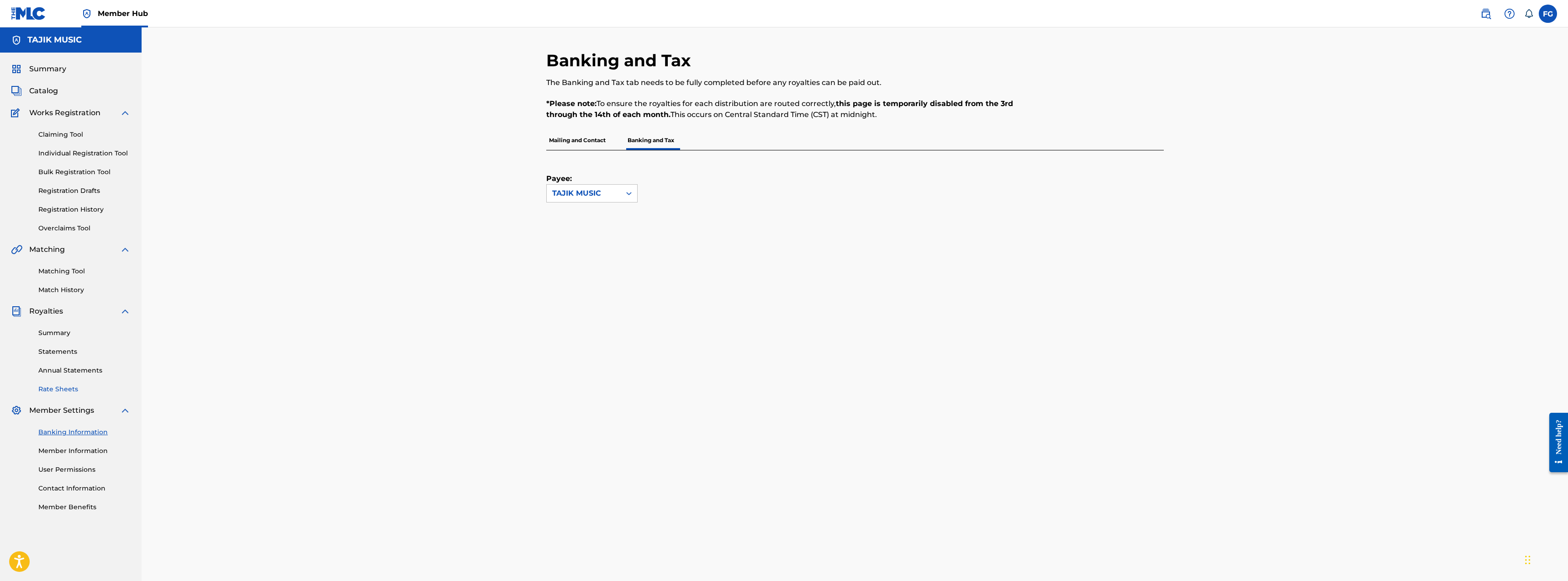
click at [62, 390] on link "Rate Sheets" at bounding box center [84, 389] width 92 height 10
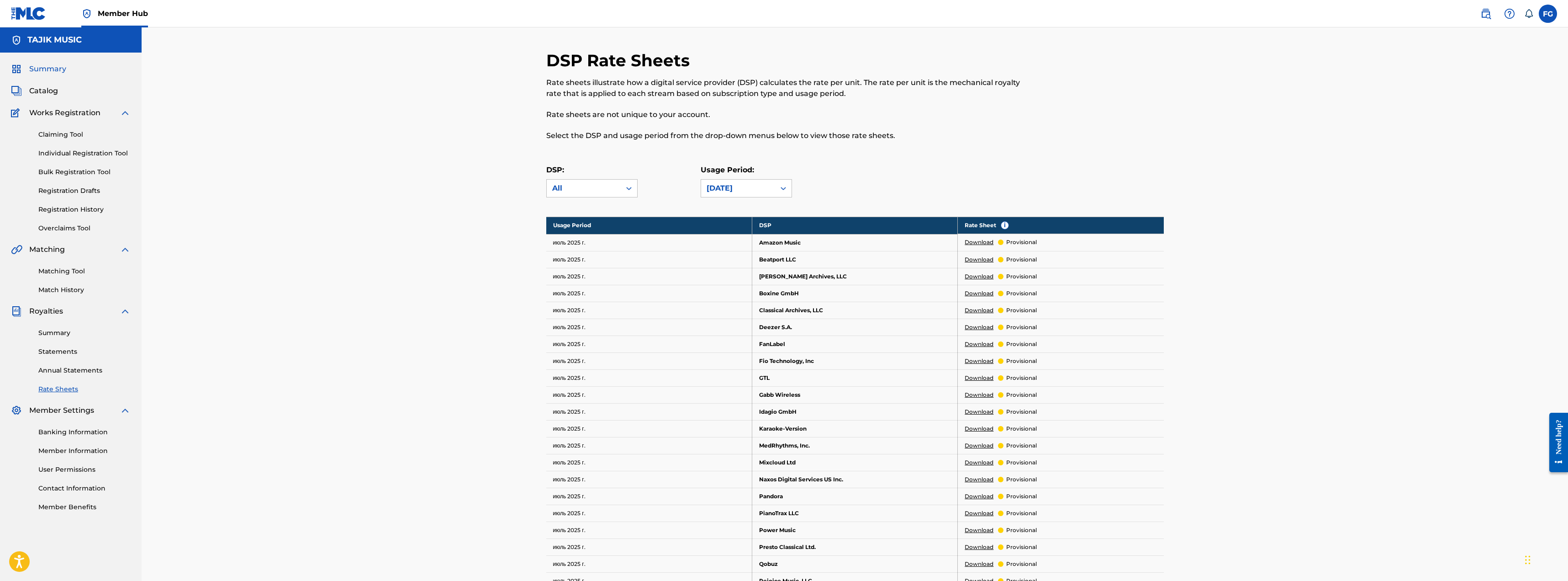
click at [45, 72] on span "Summary" at bounding box center [47, 69] width 37 height 11
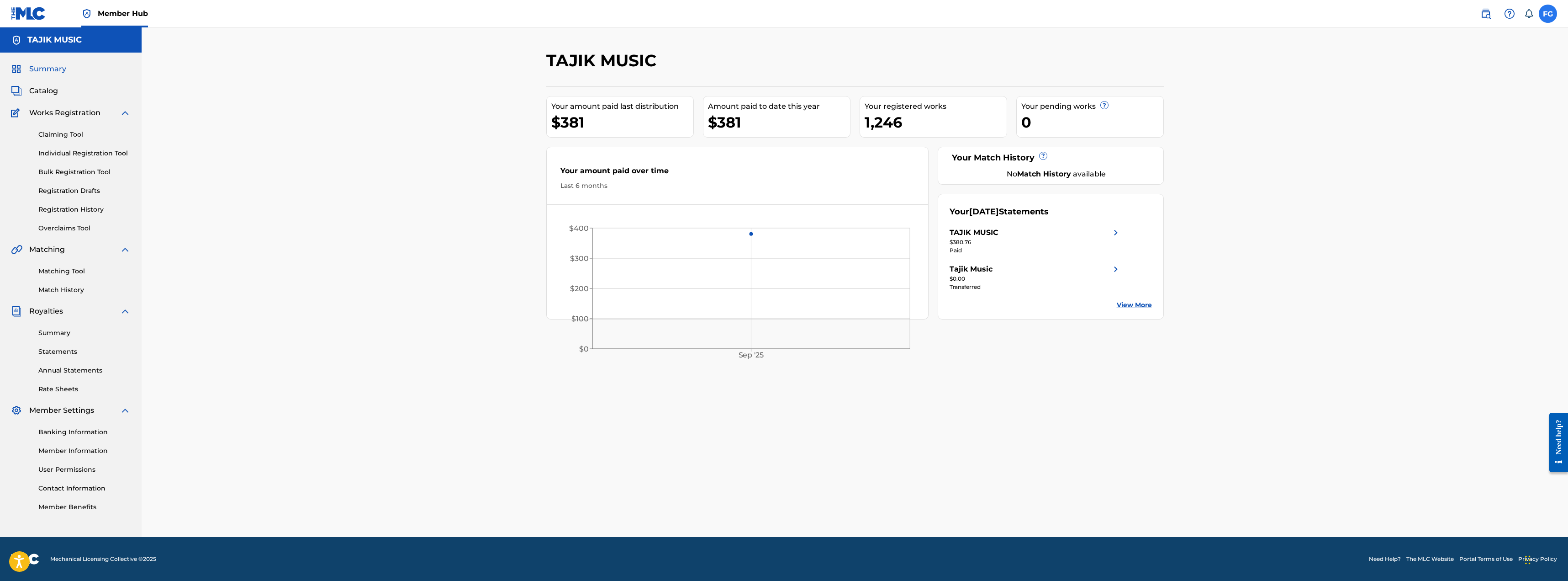
click at [1547, 16] on label at bounding box center [1548, 14] width 18 height 18
click at [1548, 14] on input "FG [PERSON_NAME] [EMAIL_ADDRESS][DOMAIN_NAME] Notification Preferences Profile …" at bounding box center [1548, 14] width 0 height 0
click at [1458, 112] on link "Profile" at bounding box center [1457, 114] width 18 height 8
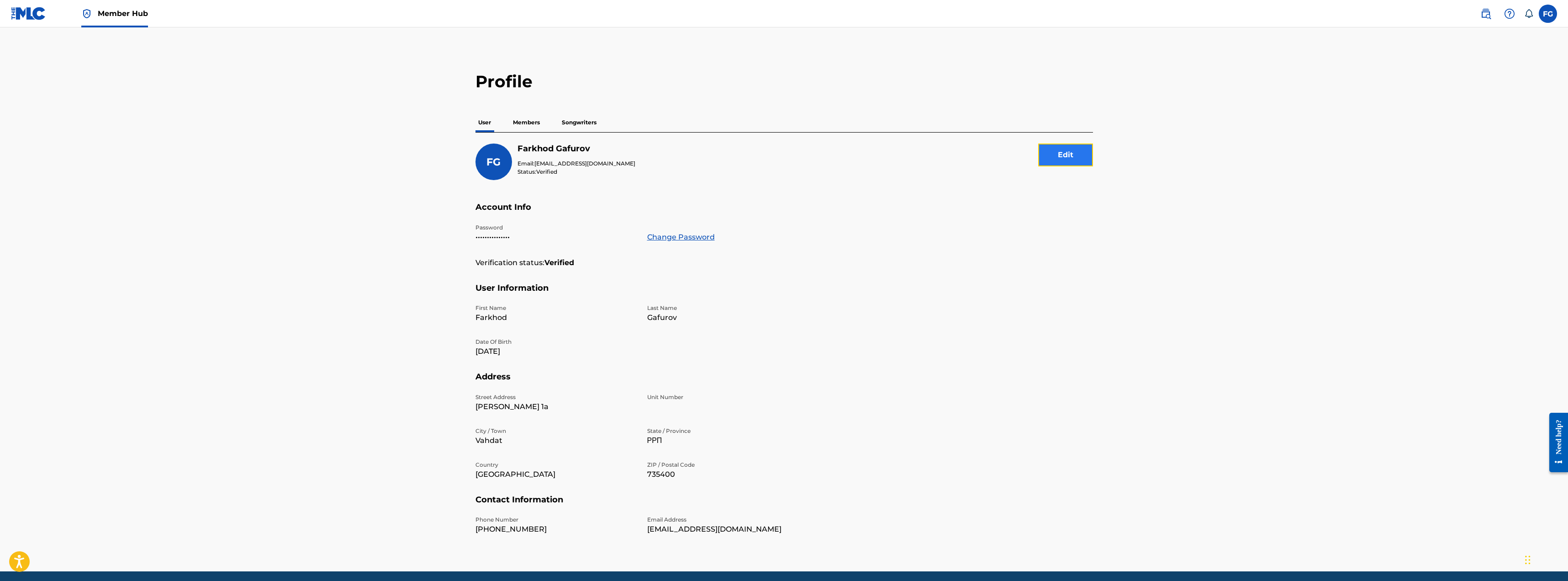
click at [1073, 151] on button "Edit" at bounding box center [1065, 155] width 55 height 23
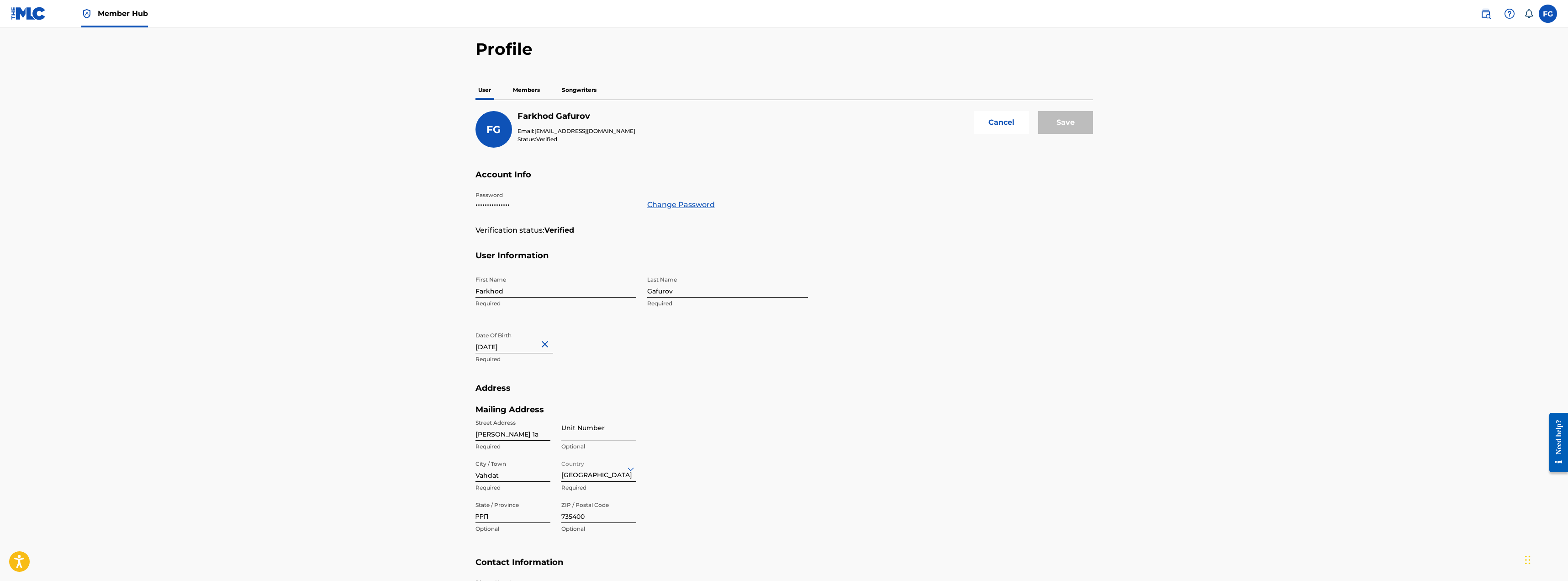
scroll to position [152, 0]
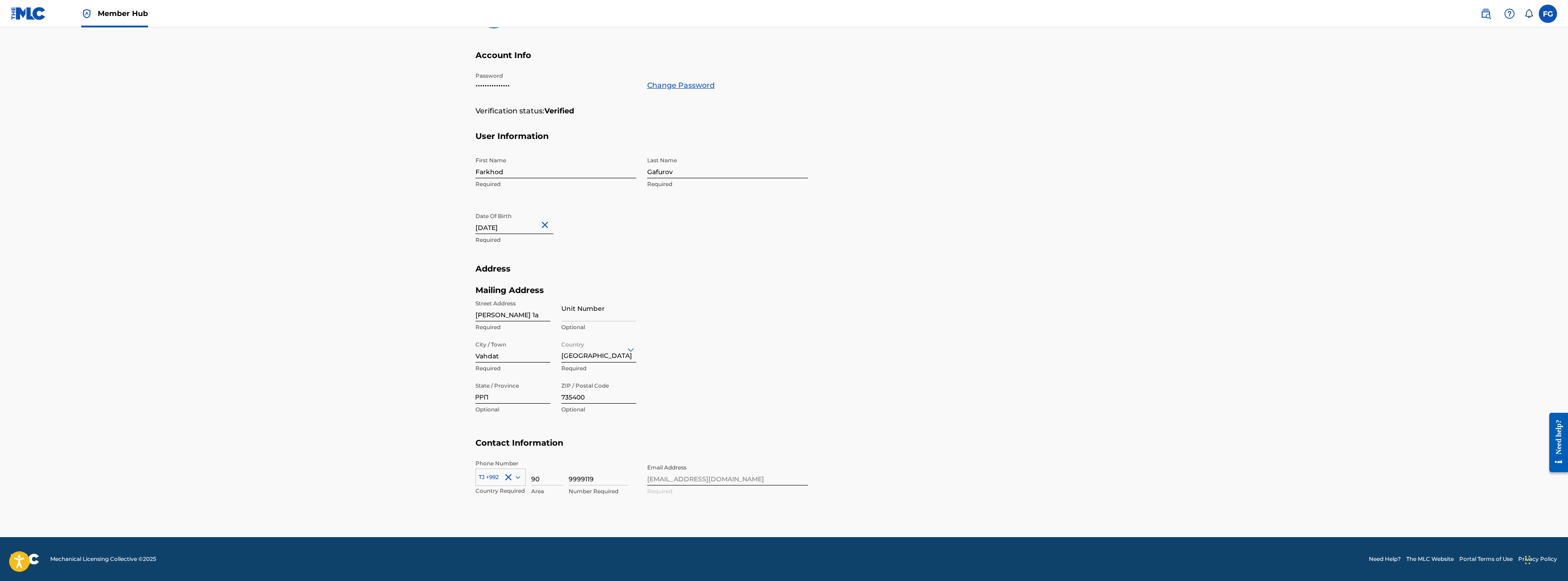
click at [695, 476] on div "Phone Number TJ +992 Country Required 90 Area 9999119 Number Required Email Add…" at bounding box center [641, 487] width 332 height 56
click at [707, 477] on div "Phone Number TJ +992 Country Required 90 Area 9999119 Number Required Email Add…" at bounding box center [641, 487] width 332 height 56
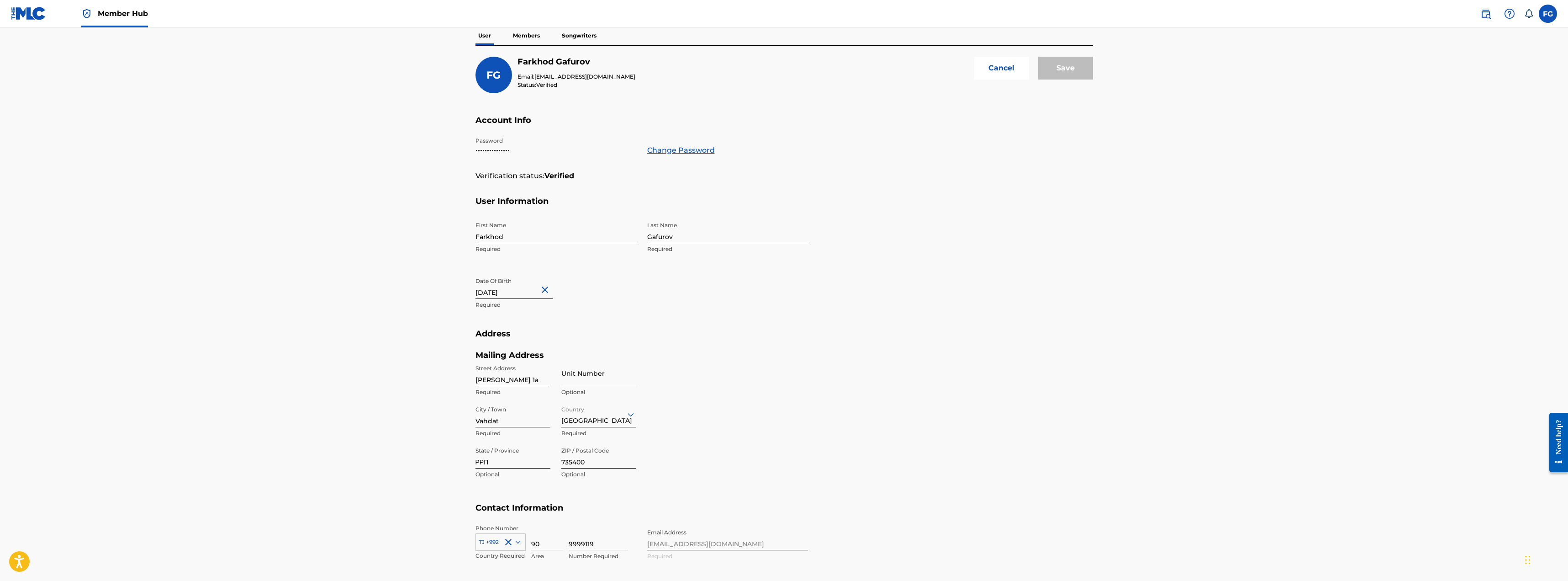
scroll to position [0, 0]
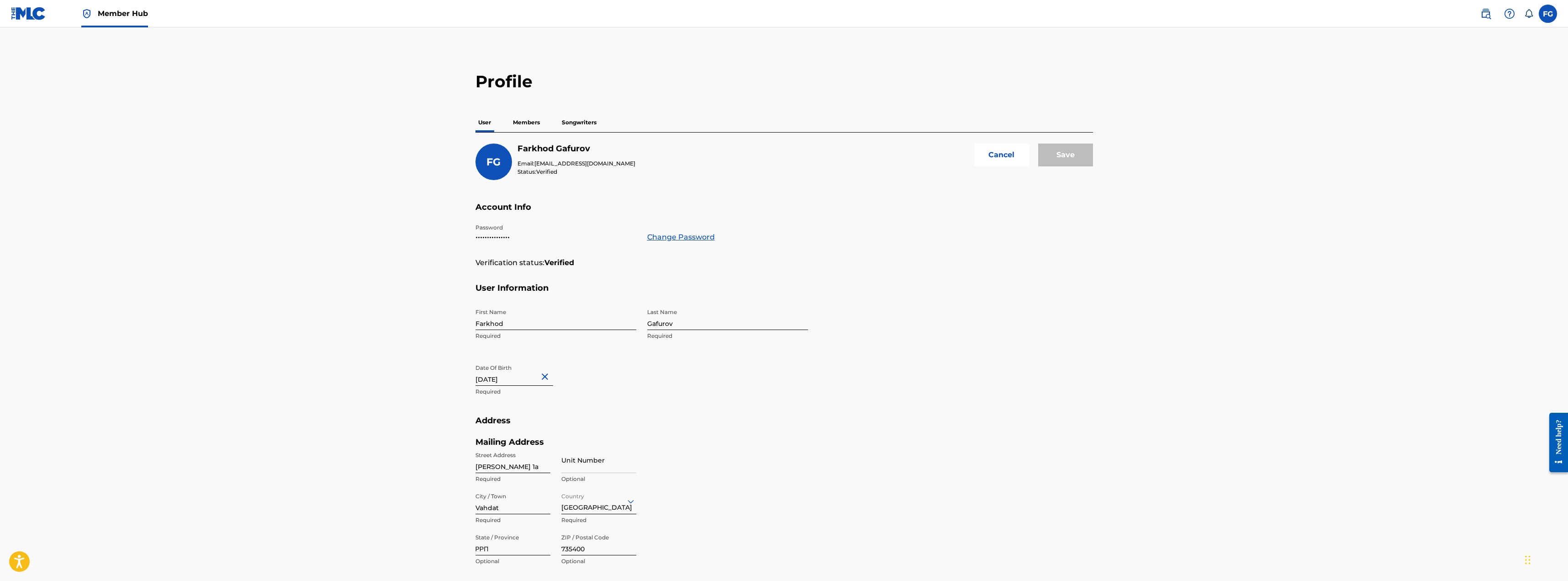
click at [531, 123] on p "Members" at bounding box center [526, 122] width 33 height 19
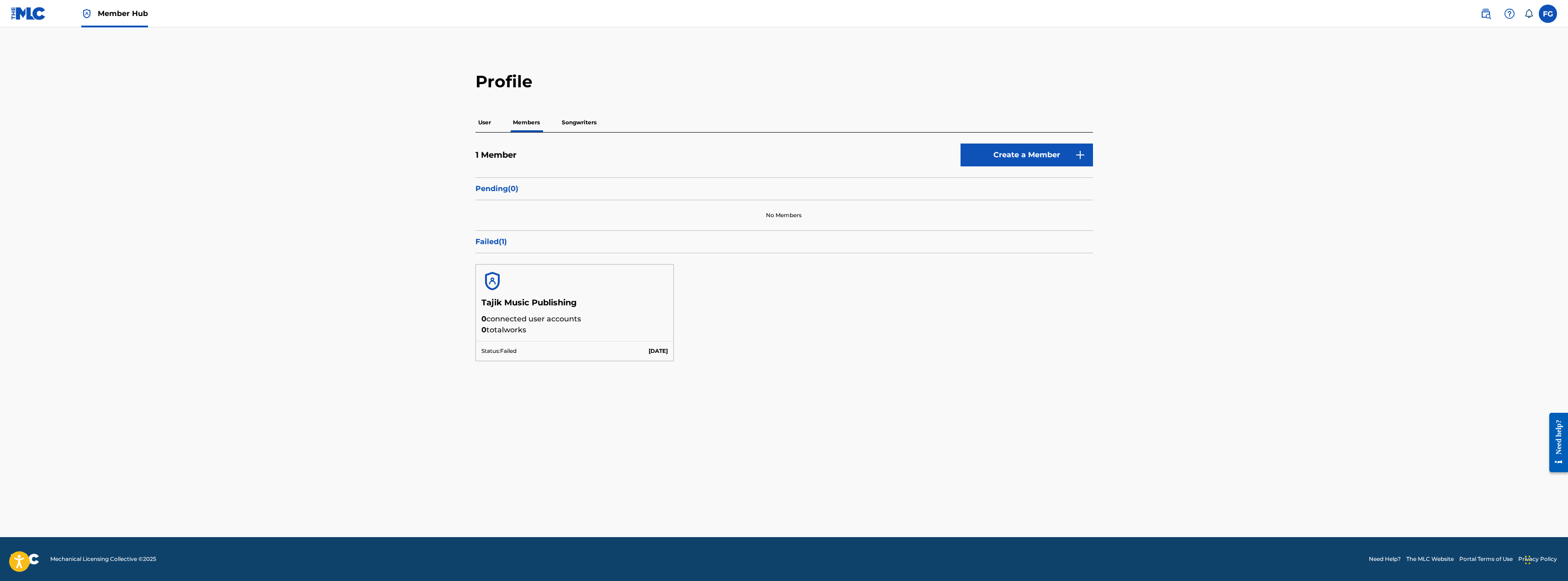
click at [489, 241] on p "Failed ( 1 )" at bounding box center [784, 242] width 617 height 11
click at [570, 125] on p "Songwriters" at bounding box center [579, 122] width 40 height 19
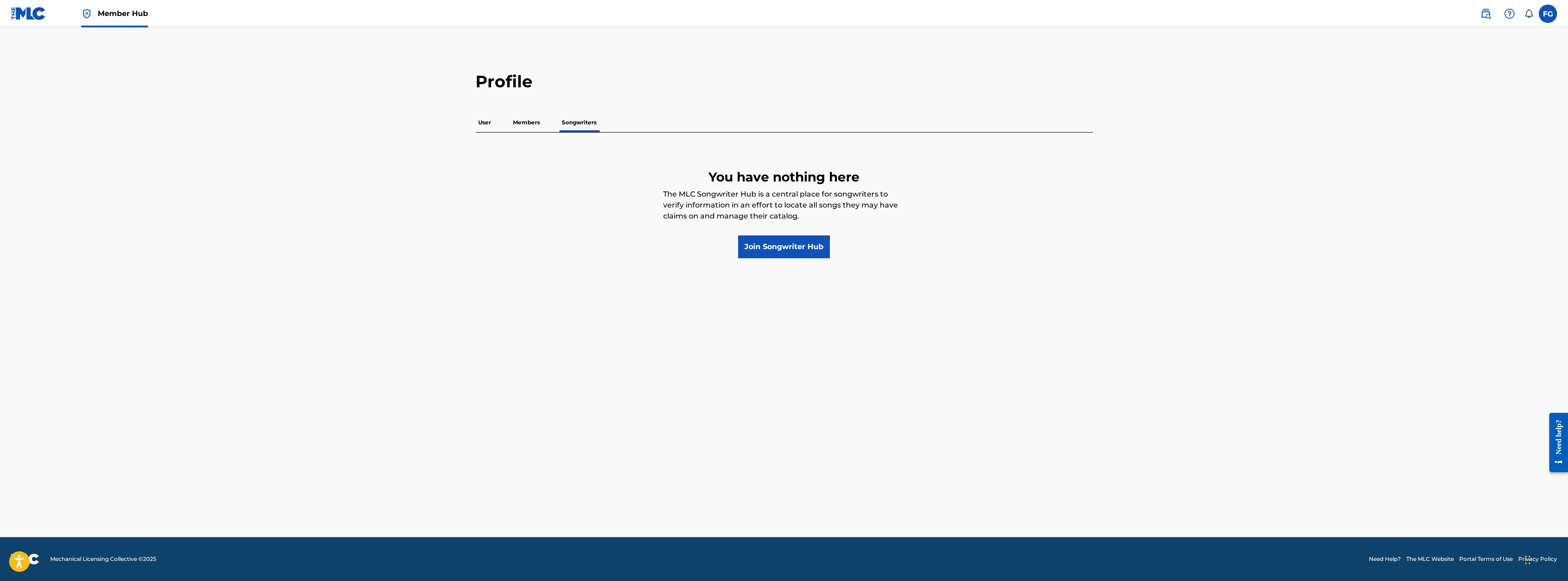
click at [531, 114] on p "Members" at bounding box center [526, 122] width 33 height 19
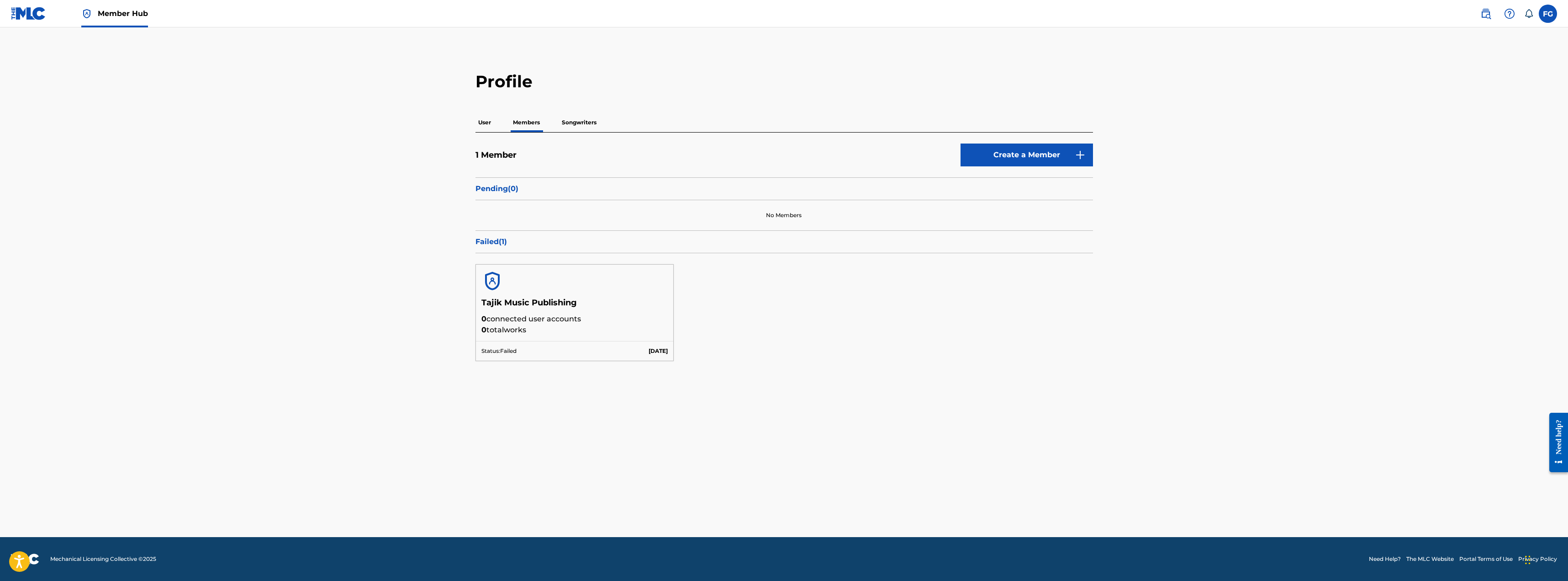
click at [503, 191] on p "Pending ( 0 )" at bounding box center [784, 189] width 617 height 11
click at [499, 247] on p "Failed ( 1 )" at bounding box center [784, 242] width 617 height 11
click at [497, 351] on p "Status: Failed" at bounding box center [499, 351] width 35 height 8
click at [487, 124] on p "User" at bounding box center [485, 122] width 18 height 19
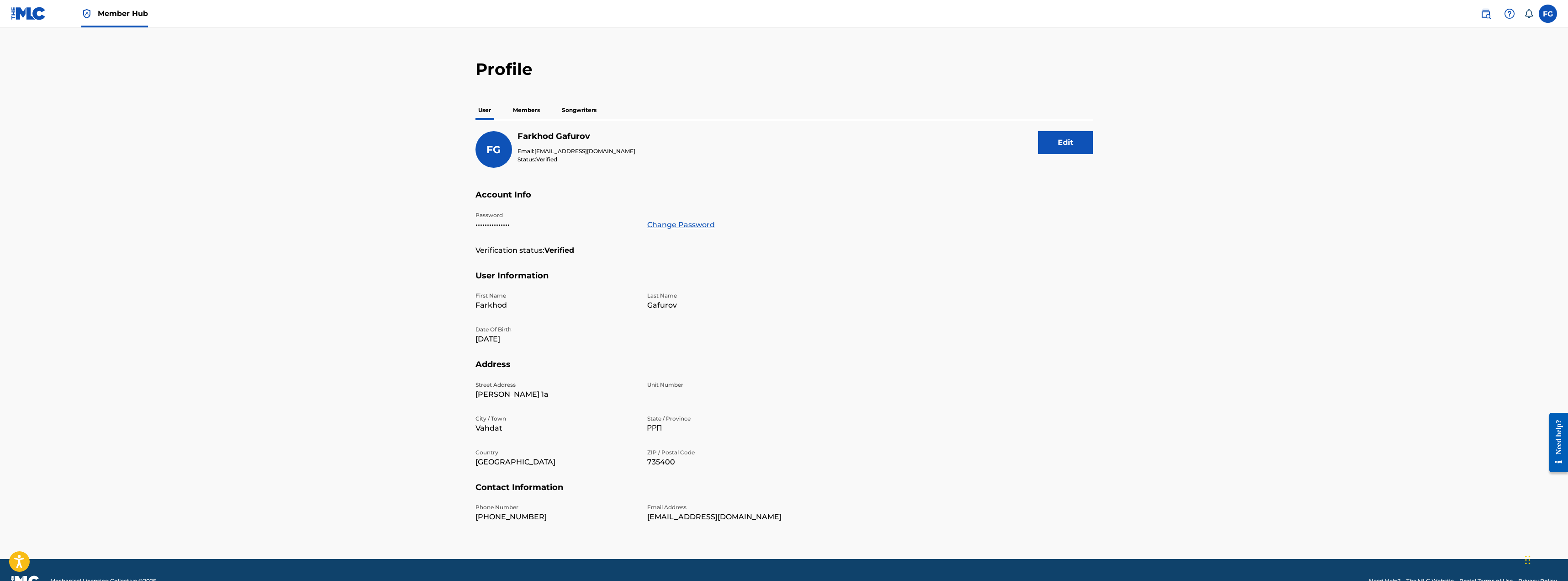
scroll to position [34, 0]
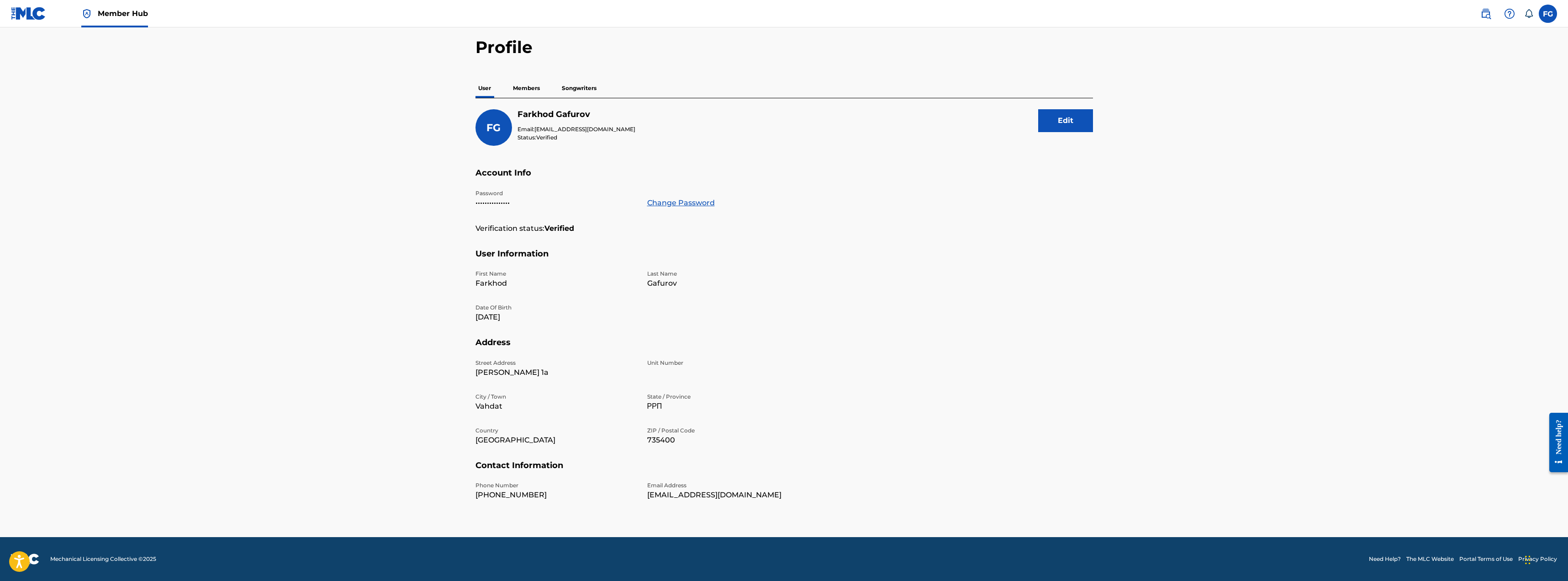
click at [661, 491] on p "[EMAIL_ADDRESS][DOMAIN_NAME]" at bounding box center [727, 494] width 161 height 11
click at [1058, 125] on button "Edit" at bounding box center [1065, 120] width 55 height 23
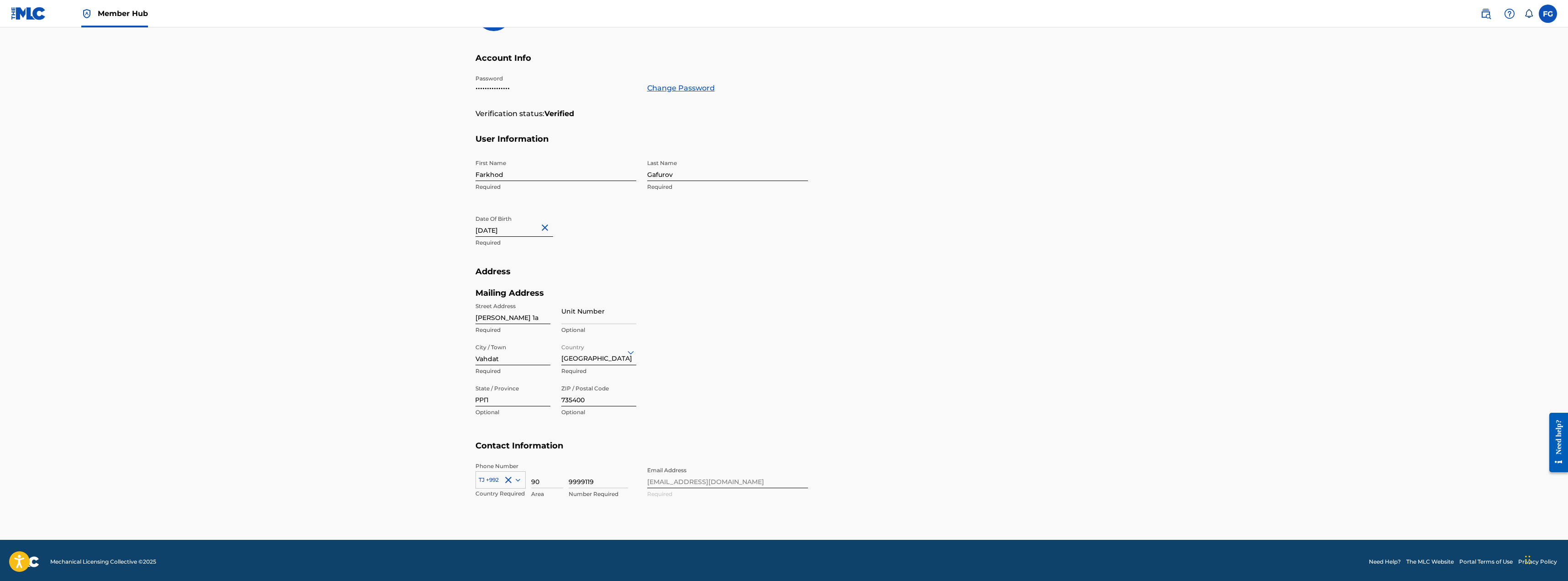
scroll to position [152, 0]
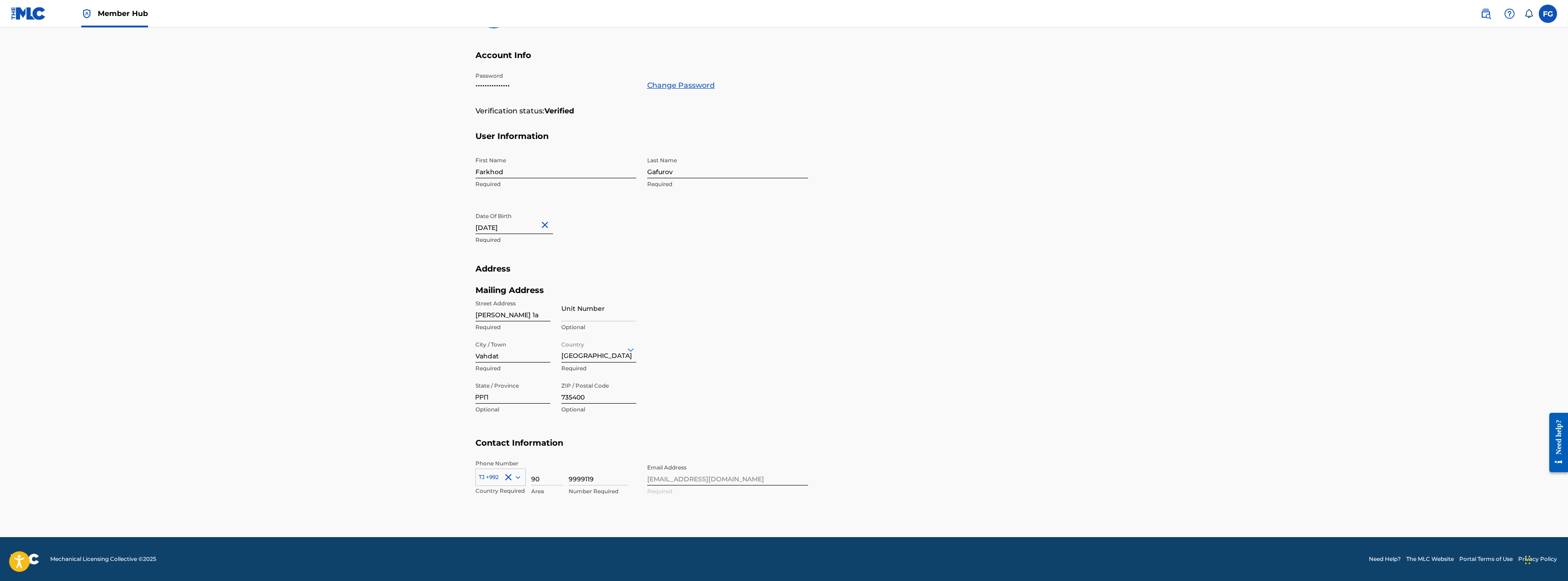
click at [650, 485] on div "Phone Number TJ +992 Country Required 90 Area 9999119 Number Required Email Add…" at bounding box center [641, 487] width 332 height 56
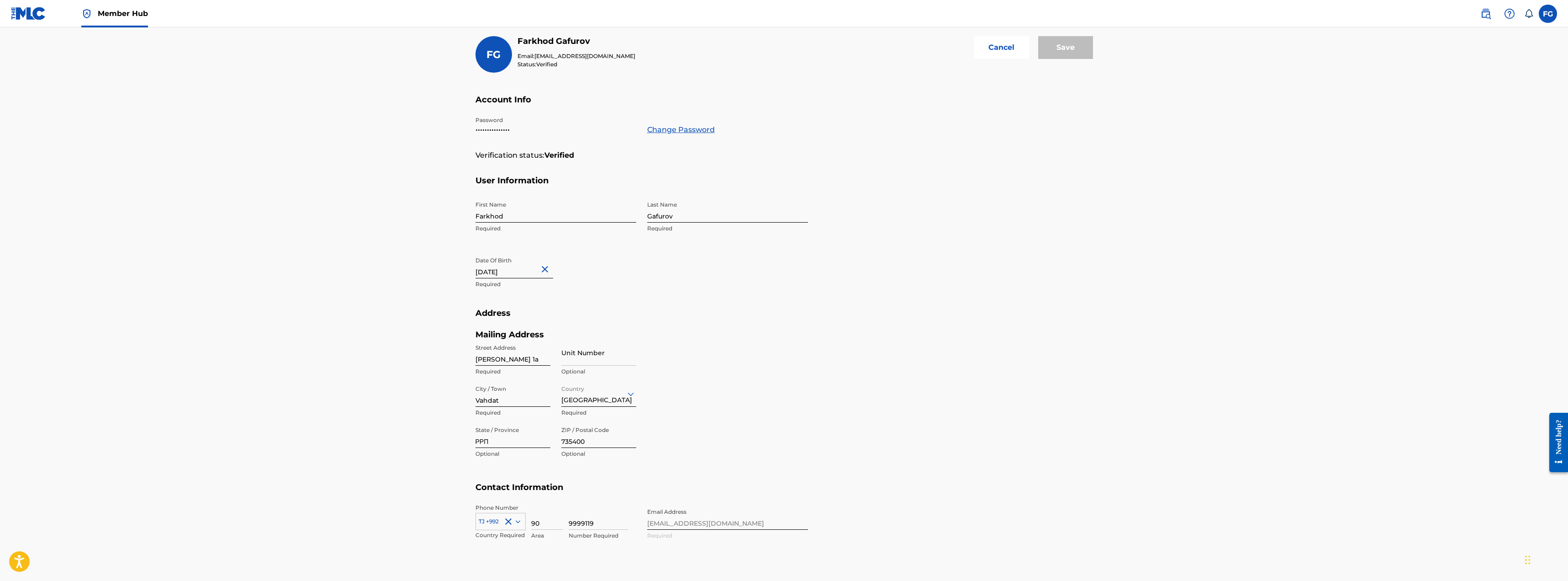
scroll to position [0, 0]
